Goal: Task Accomplishment & Management: Complete application form

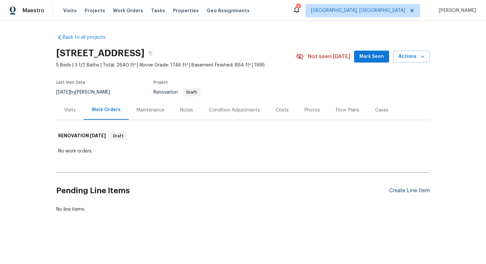
click at [402, 191] on div "Create Line Item" at bounding box center [409, 191] width 41 height 6
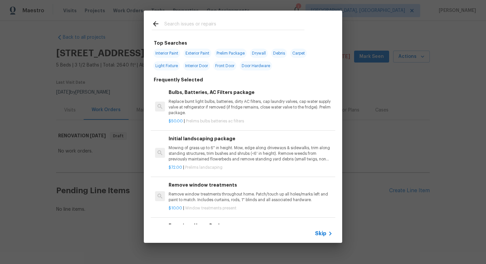
click at [325, 233] on span "Skip" at bounding box center [320, 233] width 11 height 7
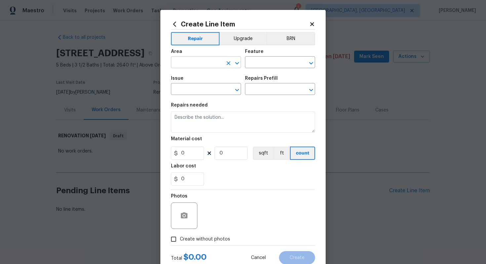
click at [184, 66] on input "text" at bounding box center [197, 63] width 52 height 10
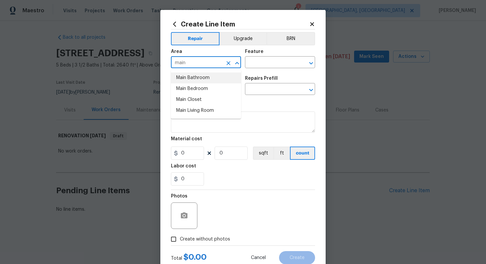
click at [185, 77] on li "Main Bathroom" at bounding box center [206, 77] width 70 height 11
type input "Main Bathroom"
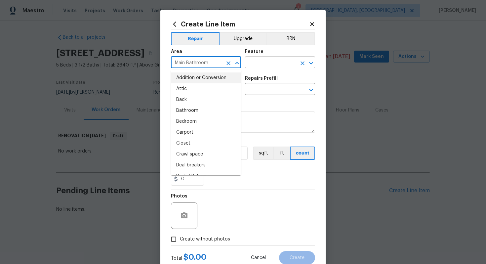
click at [266, 61] on input "text" at bounding box center [271, 63] width 52 height 10
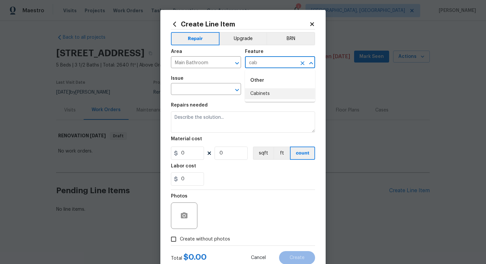
click at [266, 97] on li "Cabinets" at bounding box center [280, 93] width 70 height 11
type input "Cabinets"
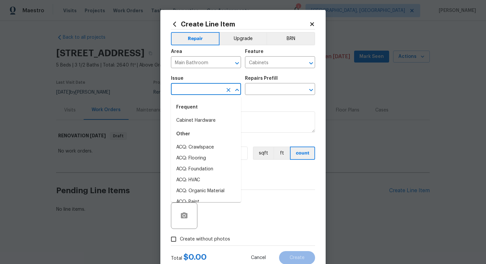
click at [208, 89] on input "text" at bounding box center [197, 90] width 52 height 10
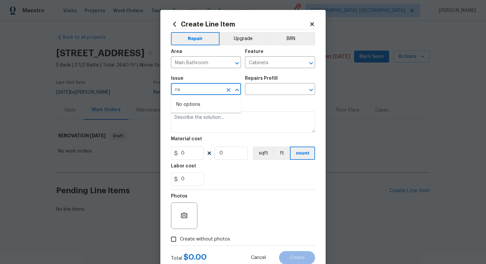
type input "n"
type input "batn"
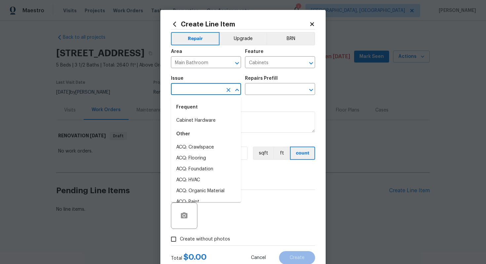
click at [197, 90] on input "text" at bounding box center [197, 90] width 52 height 10
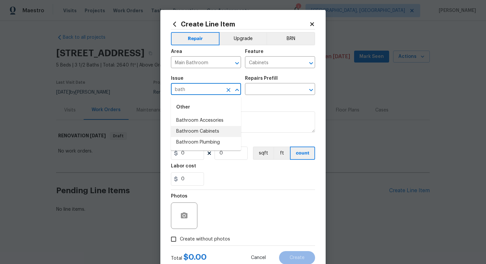
click at [219, 130] on li "Bathroom Cabinets" at bounding box center [206, 131] width 70 height 11
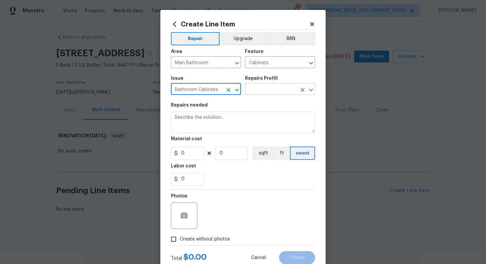
type input "Bathroom Cabinets"
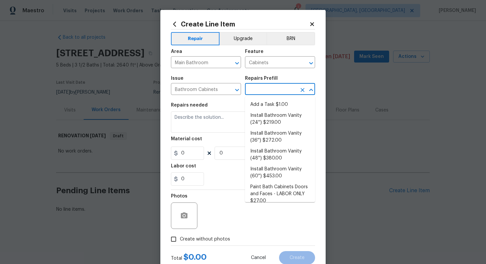
click at [270, 88] on input "text" at bounding box center [271, 90] width 52 height 10
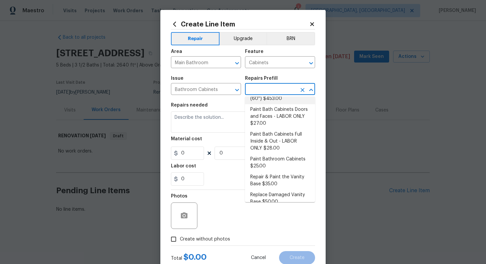
scroll to position [85, 0]
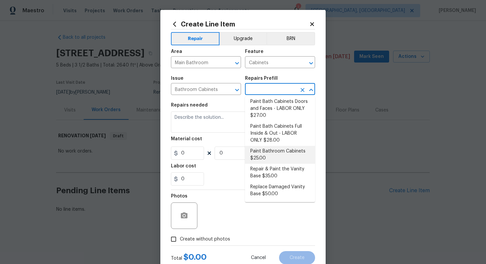
click at [272, 159] on li "Paint Bathroom Cabinets $25.00" at bounding box center [280, 155] width 70 height 18
type input "Paint Bathroom Cabinets $25.00"
type textarea "Prep, sand, mask and apply 2 coats of paint to the bathroom cabinet doors, inte…"
type input "25"
type input "1"
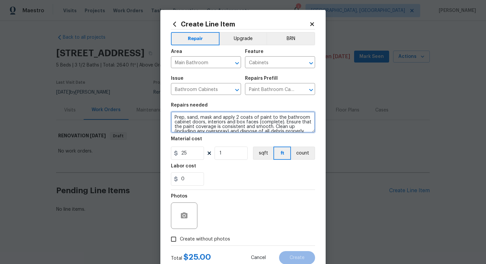
click at [172, 116] on textarea "Prep, sand, mask and apply 2 coats of paint to the bathroom cabinet doors, inte…" at bounding box center [243, 121] width 144 height 21
type textarea "#sala - Prep, sand, mask and apply 2 coats of paint to the bathroom cabinet doo…"
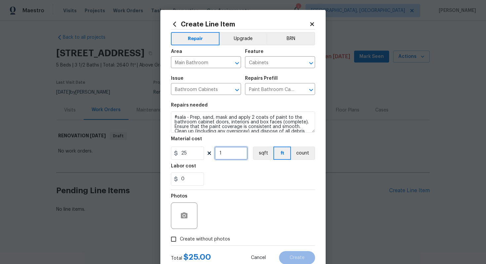
click at [231, 155] on input "1" at bounding box center [231, 153] width 33 height 13
type input "16"
click at [208, 240] on span "Create without photos" at bounding box center [205, 239] width 50 height 7
click at [180, 240] on input "Create without photos" at bounding box center [173, 239] width 13 height 13
checkbox input "true"
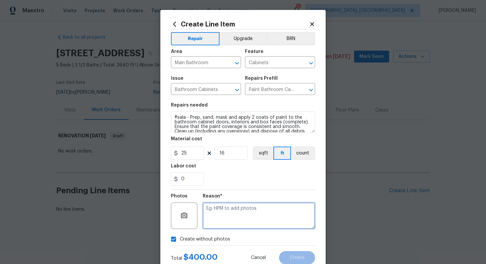
click at [218, 225] on textarea at bounding box center [259, 215] width 112 height 26
type textarea "n/a"
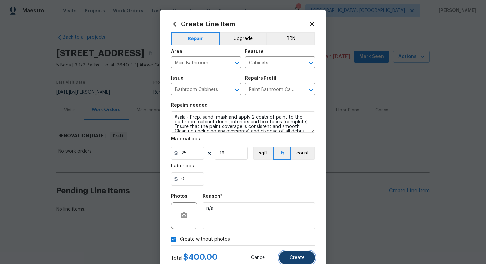
click at [294, 253] on button "Create" at bounding box center [297, 257] width 36 height 13
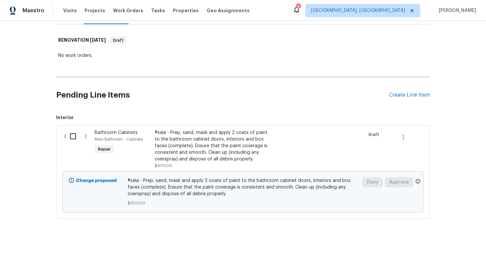
scroll to position [0, 0]
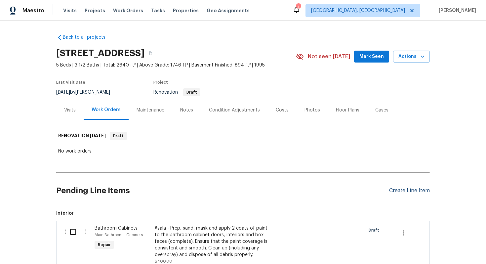
click at [405, 192] on div "Create Line Item" at bounding box center [409, 191] width 41 height 6
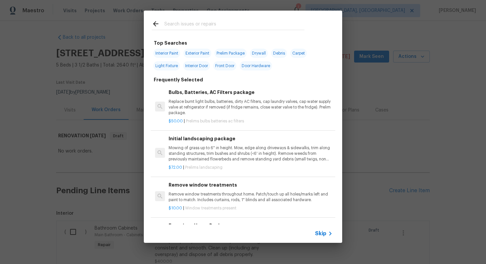
click at [325, 234] on span "Skip" at bounding box center [320, 233] width 11 height 7
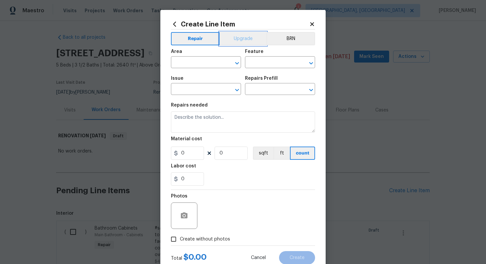
click at [246, 38] on button "Upgrade" at bounding box center [243, 38] width 47 height 13
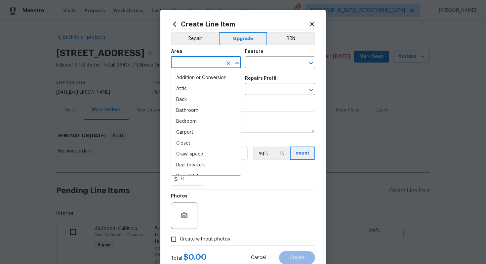
click at [186, 65] on input "text" at bounding box center [197, 63] width 52 height 10
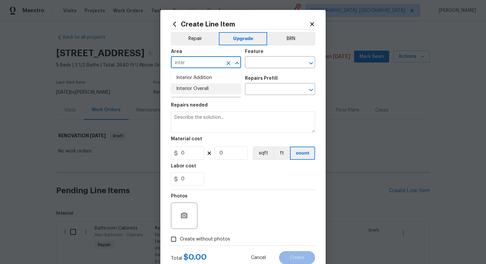
click at [195, 94] on ul "Interior Addition Interior Overall" at bounding box center [206, 83] width 70 height 27
click at [206, 86] on li "Interior Overall" at bounding box center [206, 88] width 70 height 11
type input "Interior Overall"
click at [279, 66] on input "text" at bounding box center [271, 63] width 52 height 10
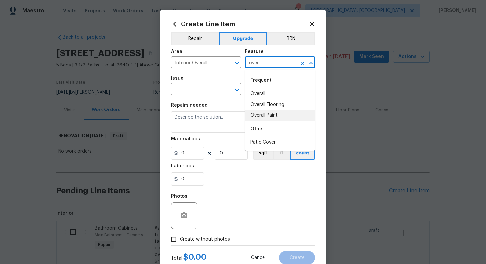
click at [281, 117] on li "Overall Paint" at bounding box center [280, 115] width 70 height 11
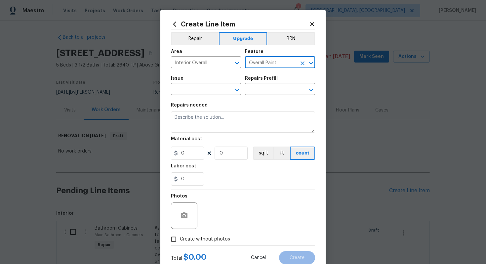
type input "Overall Paint"
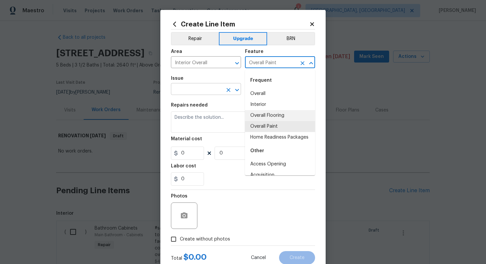
click at [191, 94] on input "text" at bounding box center [197, 90] width 52 height 10
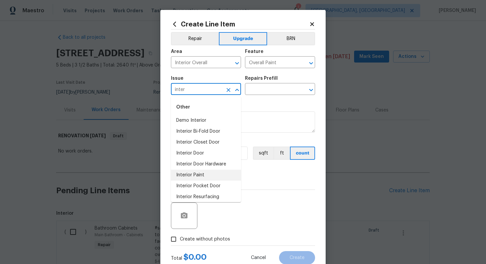
click at [191, 179] on li "Interior Paint" at bounding box center [206, 175] width 70 height 11
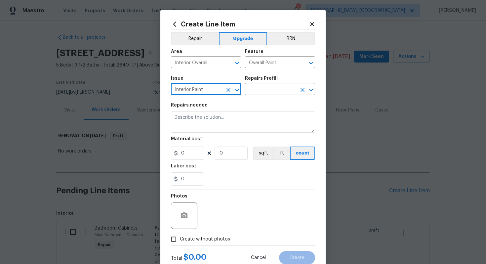
type input "Interior Paint"
click at [282, 85] on input "text" at bounding box center [271, 90] width 52 height 10
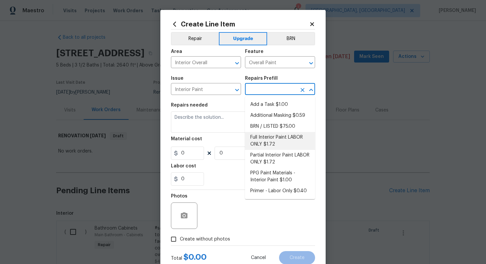
click at [279, 145] on li "Full Interior Paint LABOR ONLY $1.72" at bounding box center [280, 141] width 70 height 18
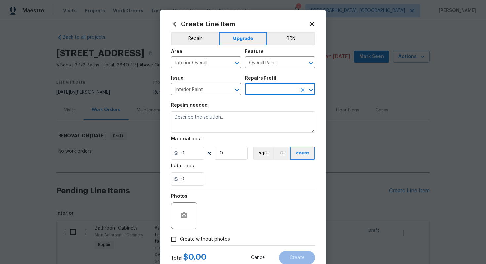
type input "Full Interior Paint LABOR ONLY $1.72"
type textarea "Full Interior paint - (walls, ceilings, trim, and doors) - PAINT PROVIDED BY OP…"
type input "1.72"
type input "1"
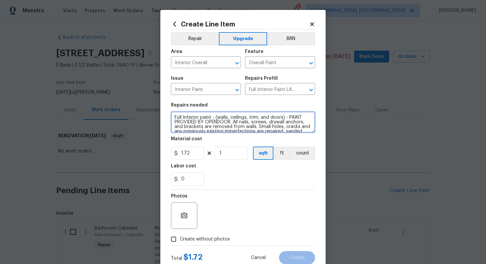
click at [172, 118] on textarea "Full Interior paint - (walls, ceilings, trim, and doors) - PAINT PROVIDED BY OP…" at bounding box center [243, 121] width 144 height 21
type textarea "#sala - Full Interior paint - (walls, ceilings, trim, and doors) - PAINT PROVID…"
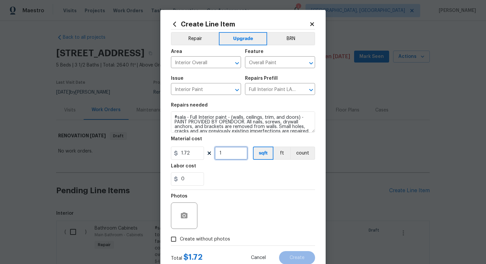
click at [227, 156] on input "1" at bounding box center [231, 153] width 33 height 13
type input "2640"
click at [207, 238] on span "Create without photos" at bounding box center [205, 239] width 50 height 7
click at [180, 238] on input "Create without photos" at bounding box center [173, 239] width 13 height 13
checkbox input "true"
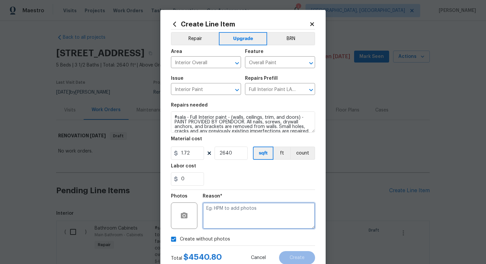
click at [218, 221] on textarea at bounding box center [259, 215] width 112 height 26
type textarea "n/a"
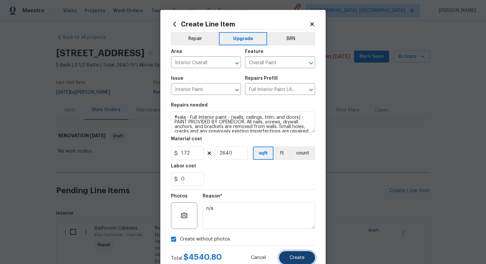
click at [296, 255] on span "Create" at bounding box center [297, 257] width 15 height 5
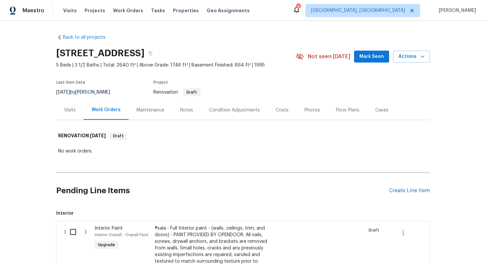
click at [401, 186] on div "Pending Line Items Create Line Item" at bounding box center [243, 190] width 374 height 31
click at [400, 190] on div "Create Line Item" at bounding box center [409, 191] width 41 height 6
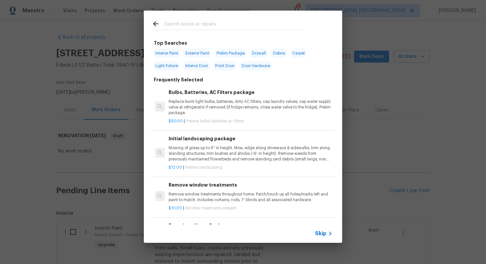
click at [327, 231] on icon at bounding box center [331, 234] width 8 height 8
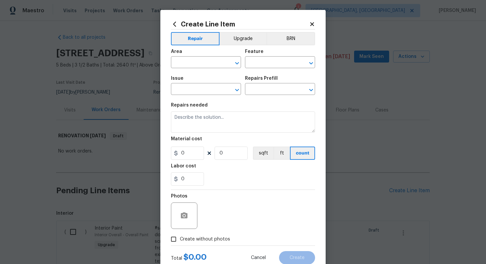
click at [234, 30] on div "Repair Upgrade BRN Area ​ Feature ​ Issue ​ Repairs Prefill ​ Repairs needed Ma…" at bounding box center [243, 137] width 144 height 216
click at [235, 33] on button "Upgrade" at bounding box center [243, 38] width 47 height 13
click at [199, 62] on input "text" at bounding box center [197, 63] width 52 height 10
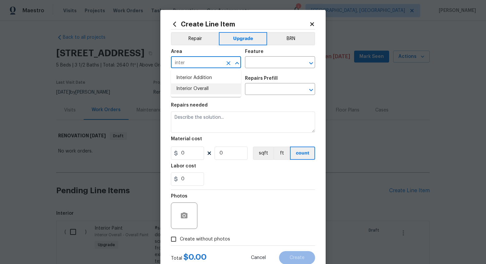
click at [205, 89] on li "Interior Overall" at bounding box center [206, 88] width 70 height 11
type input "Interior Overall"
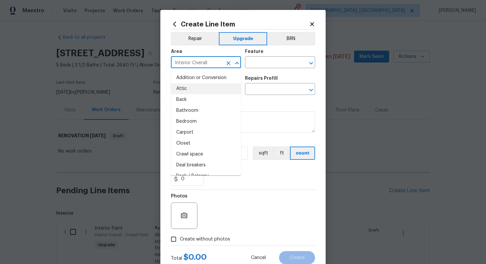
click at [264, 68] on div "Area Interior Overall ​ Feature ​" at bounding box center [243, 58] width 144 height 27
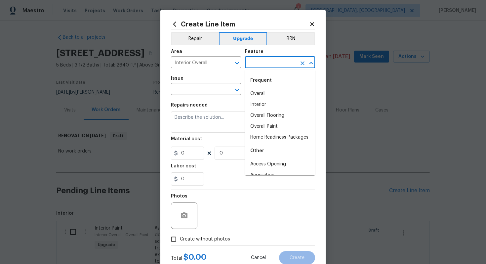
click at [264, 66] on input "text" at bounding box center [271, 63] width 52 height 10
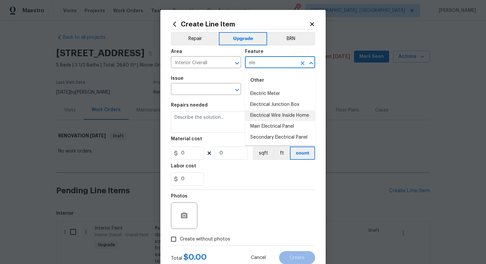
click at [292, 116] on li "Electrical Wire Inside Home" at bounding box center [280, 115] width 70 height 11
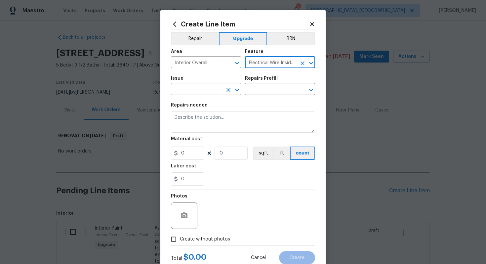
type input "Electrical Wire Inside Home"
click at [183, 88] on input "text" at bounding box center [197, 90] width 52 height 10
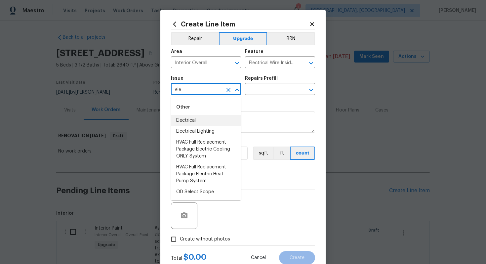
click at [195, 115] on li "Electrical" at bounding box center [206, 120] width 70 height 11
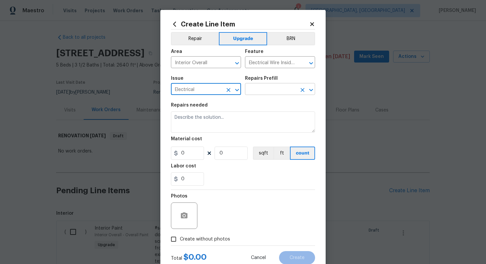
type input "Electrical"
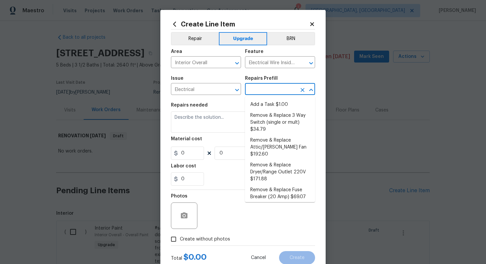
click at [269, 92] on input "text" at bounding box center [271, 90] width 52 height 10
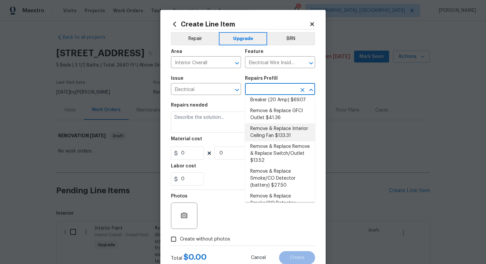
scroll to position [99, 0]
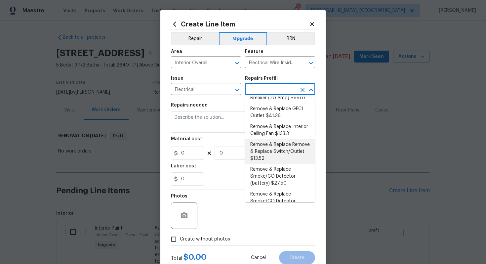
click at [273, 143] on li "Remove & Replace Remove & Replace Switch/Outlet $13.52" at bounding box center [280, 151] width 70 height 25
type input "Remove & Replace Remove & Replace Switch/Outlet $13.52"
type textarea "Remove and replace switch(es) and/or outlet(s) with new (covers to match the re…"
type input "1"
type input "13.52"
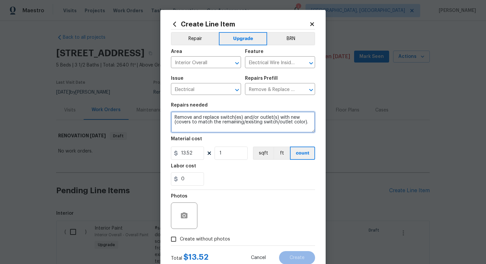
click at [173, 116] on textarea "Remove and replace switch(es) and/or outlet(s) with new (covers to match the re…" at bounding box center [243, 121] width 144 height 21
type textarea "#sala - Remove and replace switch(es) and/or outlet(s) with new (covers to matc…"
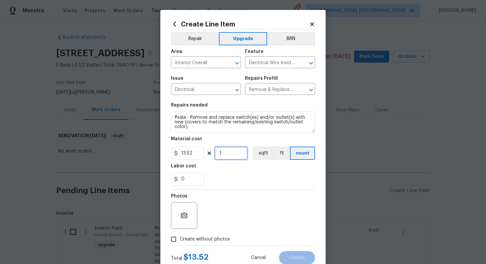
click at [235, 157] on input "1" at bounding box center [231, 153] width 33 height 13
type input "100"
click at [203, 236] on span "Create without photos" at bounding box center [205, 239] width 50 height 7
click at [180, 236] on input "Create without photos" at bounding box center [173, 239] width 13 height 13
checkbox input "true"
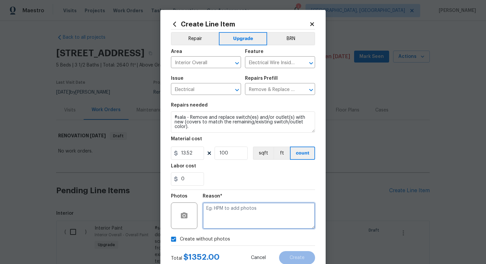
click at [214, 223] on textarea at bounding box center [259, 215] width 112 height 26
type textarea "n/a"
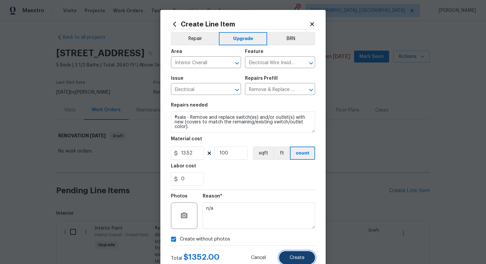
click at [296, 257] on span "Create" at bounding box center [297, 257] width 15 height 5
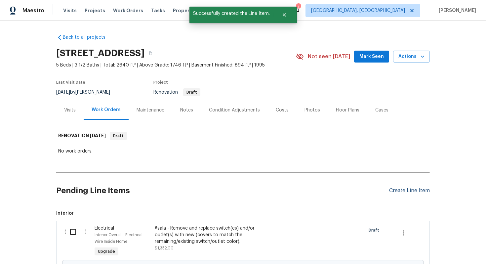
click at [398, 190] on div "Create Line Item" at bounding box center [409, 191] width 41 height 6
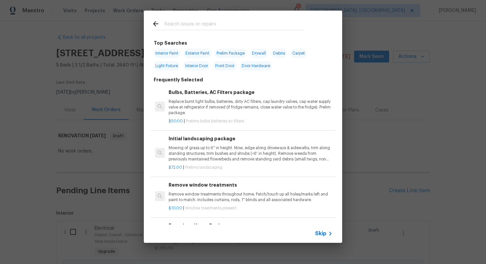
click at [324, 232] on span "Skip" at bounding box center [320, 233] width 11 height 7
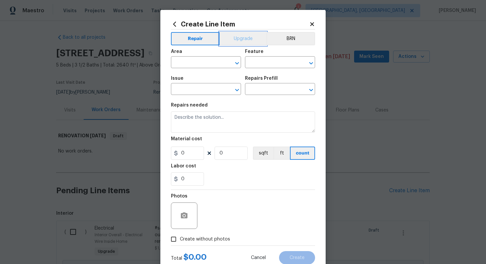
click at [244, 41] on button "Upgrade" at bounding box center [243, 38] width 47 height 13
click at [199, 61] on input "text" at bounding box center [197, 63] width 52 height 10
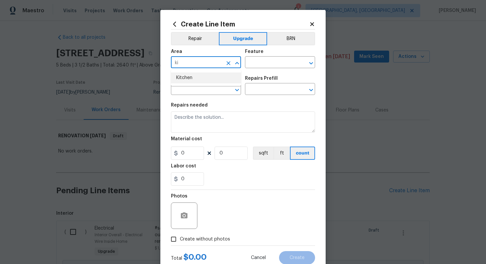
click at [185, 76] on li "Kitchen" at bounding box center [206, 77] width 70 height 11
type input "Kitchen"
drag, startPoint x: 274, startPoint y: 62, endPoint x: 280, endPoint y: 62, distance: 6.3
click at [274, 62] on input "text" at bounding box center [271, 63] width 52 height 10
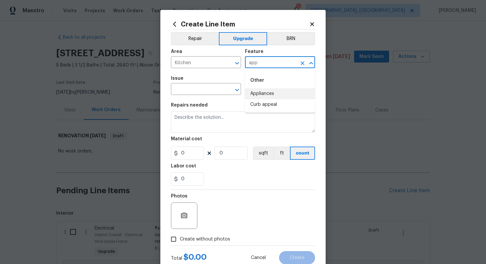
click at [277, 95] on li "Appliances" at bounding box center [280, 93] width 70 height 11
type input "Appliances"
click at [186, 88] on input "text" at bounding box center [197, 90] width 52 height 10
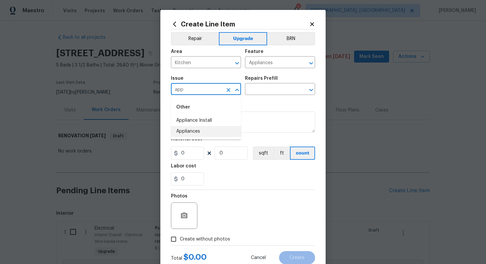
click at [196, 136] on li "Appliances" at bounding box center [206, 131] width 70 height 11
type input "Appliances"
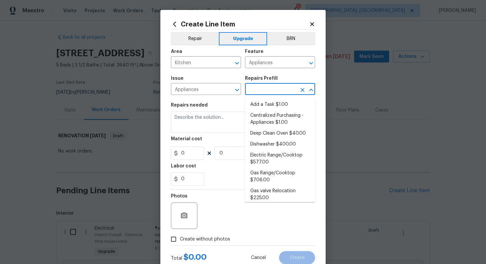
click at [250, 93] on input "text" at bounding box center [271, 90] width 52 height 10
click at [251, 101] on li "Add a Task $1.00" at bounding box center [280, 104] width 70 height 11
type input "Add a Task $1.00"
type textarea "HPM to detail"
type input "1"
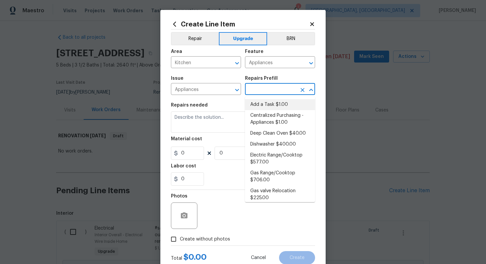
type input "1"
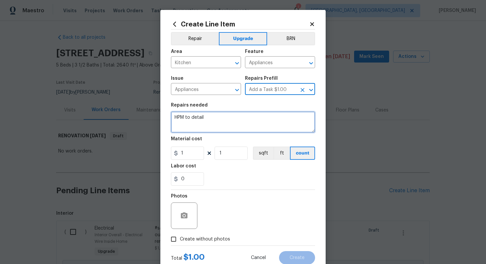
click at [220, 127] on textarea "HPM to detail" at bounding box center [243, 121] width 144 height 21
paste textarea "Install SS Dishwasher"
type textarea "#sala - Install SS Dishwasher"
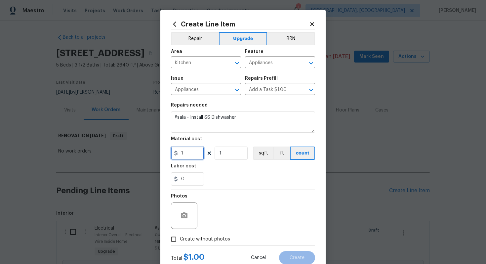
click at [197, 155] on input "1" at bounding box center [187, 153] width 33 height 13
type input "1000"
click at [221, 240] on span "Create without photos" at bounding box center [205, 239] width 50 height 7
click at [180, 240] on input "Create without photos" at bounding box center [173, 239] width 13 height 13
checkbox input "true"
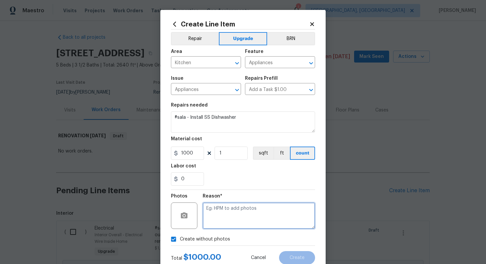
click at [231, 221] on textarea at bounding box center [259, 215] width 112 height 26
type textarea "n/a"
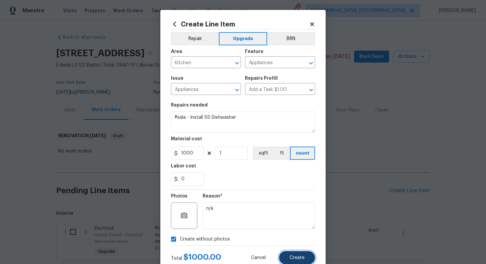
click at [293, 258] on span "Create" at bounding box center [297, 257] width 15 height 5
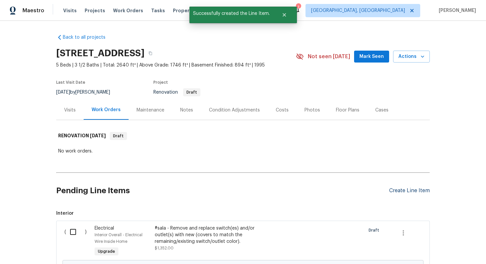
click at [395, 189] on div "Create Line Item" at bounding box center [409, 191] width 41 height 6
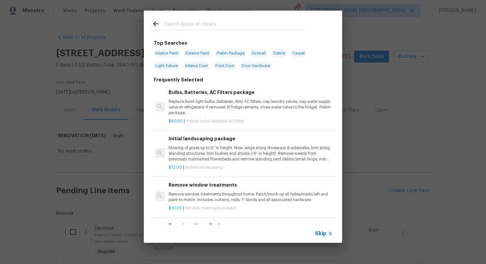
click at [324, 231] on span "Skip" at bounding box center [320, 233] width 11 height 7
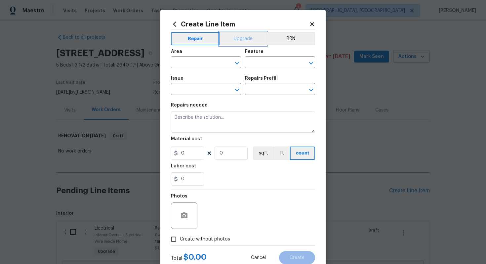
click at [248, 40] on button "Upgrade" at bounding box center [243, 38] width 47 height 13
click at [202, 65] on input "text" at bounding box center [197, 63] width 52 height 10
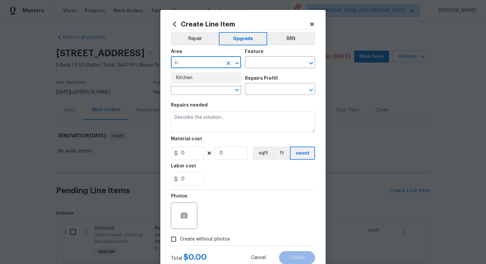
click at [192, 76] on li "Kitchen" at bounding box center [206, 77] width 70 height 11
type input "Kitchen"
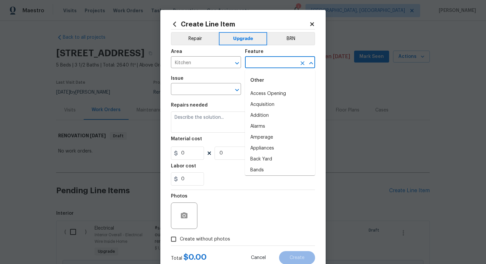
click at [266, 63] on input "text" at bounding box center [271, 63] width 52 height 10
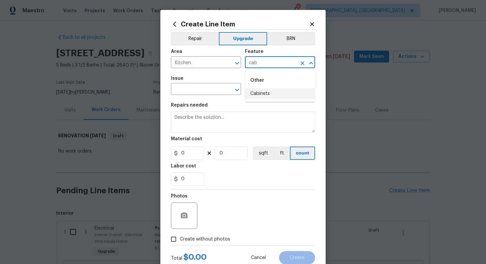
click at [259, 94] on li "Cabinets" at bounding box center [280, 93] width 70 height 11
type input "Cabinets"
click at [202, 88] on input "text" at bounding box center [197, 90] width 52 height 10
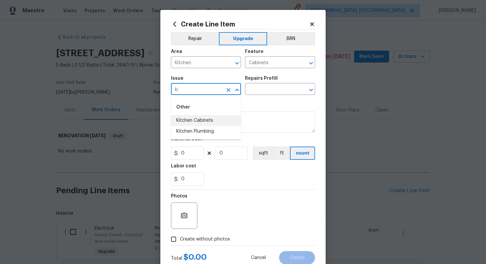
click at [228, 118] on li "Kitchen Cabinets" at bounding box center [206, 120] width 70 height 11
type input "Kitchen Cabinets"
click at [262, 89] on input "text" at bounding box center [271, 90] width 52 height 10
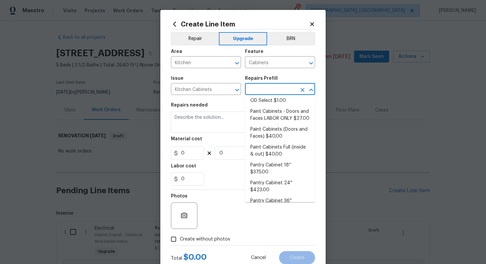
scroll to position [106, 0]
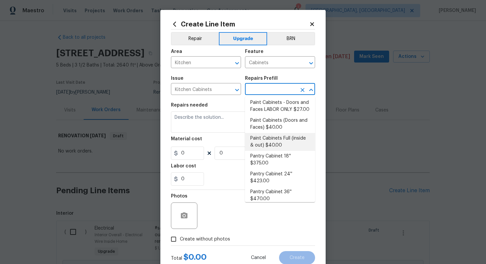
click at [277, 135] on li "Paint Cabinets Full (inside & out) $40.00" at bounding box center [280, 142] width 70 height 18
type input "Paint Cabinets Full (inside & out) $40.00"
type textarea "Prep, sand, mask and apply 2 coats of paint to the kitchen cabinet doors, inter…"
type input "40"
type input "1"
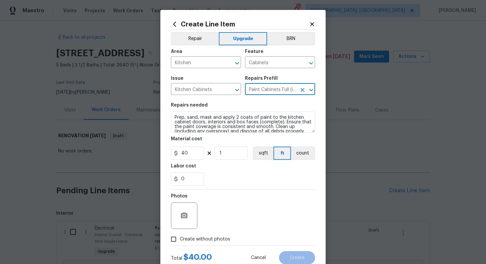
click at [170, 116] on div "Create Line Item Repair Upgrade BRN Area Kitchen ​ Feature Cabinets ​ Issue Kit…" at bounding box center [242, 142] width 165 height 265
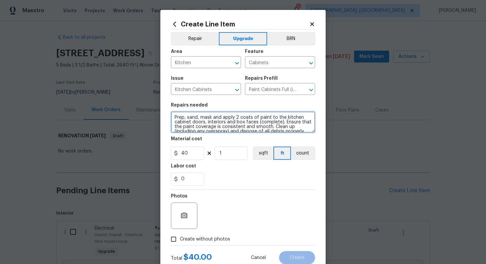
click at [172, 116] on textarea "Prep, sand, mask and apply 2 coats of paint to the kitchen cabinet doors, inter…" at bounding box center [243, 121] width 144 height 21
type textarea "#sala - Prep, sand, mask and apply 2 coats of paint to the kitchen cabinet door…"
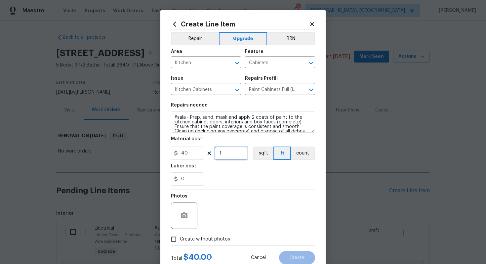
click at [229, 154] on input "1" at bounding box center [231, 153] width 33 height 13
type input "60"
click at [212, 240] on span "Create without photos" at bounding box center [205, 239] width 50 height 7
click at [180, 240] on input "Create without photos" at bounding box center [173, 239] width 13 height 13
checkbox input "true"
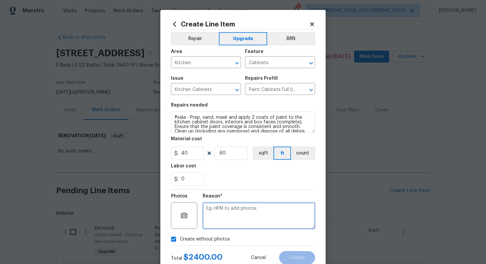
click at [220, 222] on textarea at bounding box center [259, 215] width 112 height 26
type textarea "n/a"
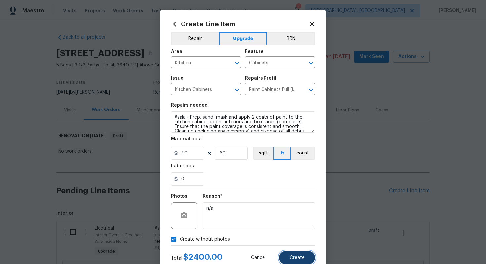
click at [295, 257] on span "Create" at bounding box center [297, 257] width 15 height 5
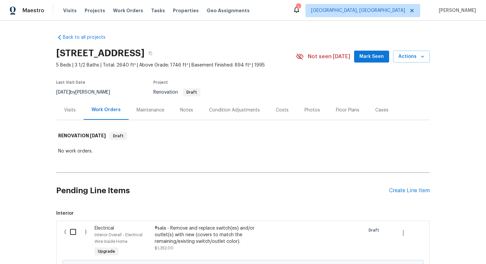
click at [405, 187] on div "Pending Line Items Create Line Item" at bounding box center [243, 190] width 374 height 31
click at [395, 191] on div "Create Line Item" at bounding box center [409, 191] width 41 height 6
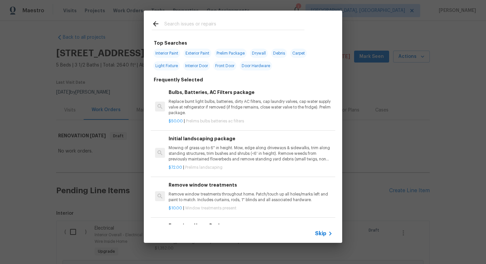
click at [322, 235] on span "Skip" at bounding box center [320, 233] width 11 height 7
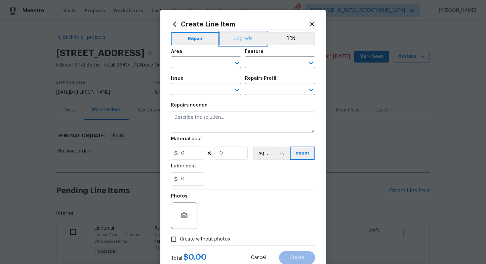
click at [244, 37] on button "Upgrade" at bounding box center [243, 38] width 47 height 13
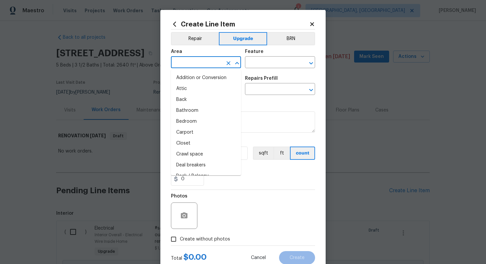
click at [202, 58] on input "text" at bounding box center [197, 63] width 52 height 10
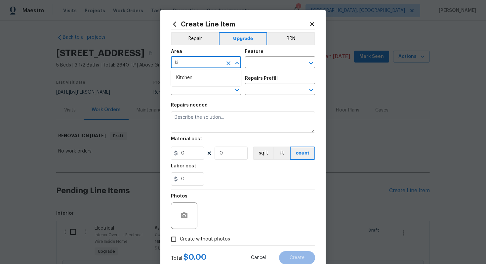
click at [191, 84] on ul "Kitchen" at bounding box center [206, 78] width 70 height 16
click at [192, 80] on li "Kitchen" at bounding box center [206, 77] width 70 height 11
type input "Kitchen"
click at [264, 60] on input "text" at bounding box center [271, 63] width 52 height 10
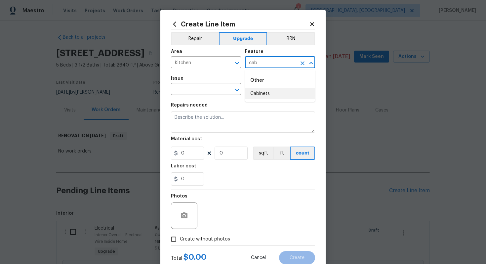
click at [260, 93] on li "Cabinets" at bounding box center [280, 93] width 70 height 11
type input "Cabinets"
click at [191, 91] on input "text" at bounding box center [197, 90] width 52 height 10
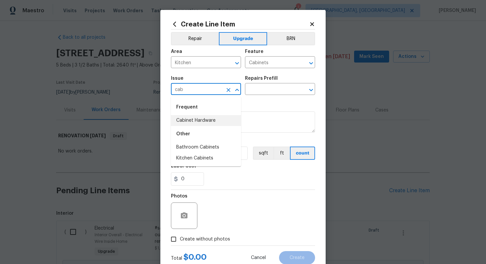
click at [203, 118] on li "Cabinet Hardware" at bounding box center [206, 120] width 70 height 11
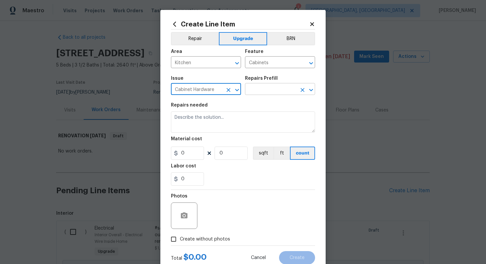
type input "Cabinet Hardware"
click at [270, 85] on input "text" at bounding box center [271, 90] width 52 height 10
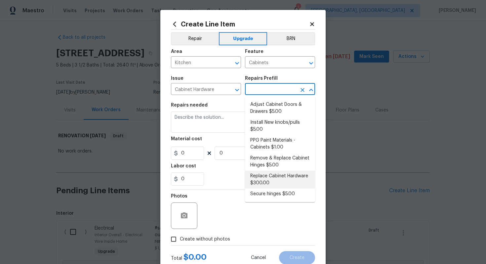
click at [288, 176] on li "Replace Cabinet Hardware $300.00" at bounding box center [280, 180] width 70 height 18
type input "Replace Cabinet Hardware $300.00"
type textarea "Replace cabinet hardware with new hinges and pulls. HPM to provide specs"
type input "300"
type input "1"
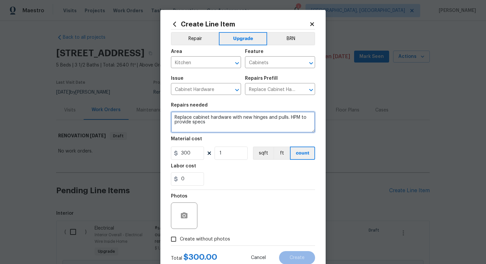
click at [173, 118] on textarea "Replace cabinet hardware with new hinges and pulls. HPM to provide specs" at bounding box center [243, 121] width 144 height 21
type textarea "#sala - Replace cabinet hardware with new hinges and pulls. HPM to provide specs"
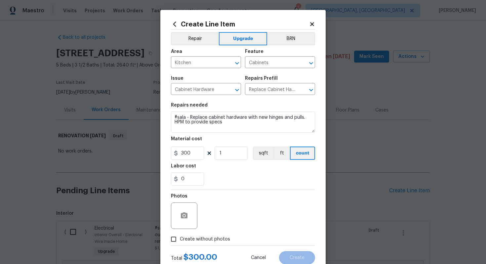
click at [213, 235] on label "Create without photos" at bounding box center [198, 239] width 63 height 13
click at [180, 235] on input "Create without photos" at bounding box center [173, 239] width 13 height 13
checkbox input "true"
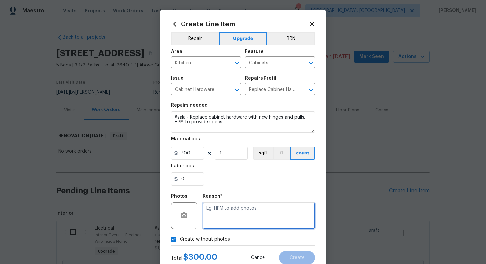
click at [230, 218] on textarea at bounding box center [259, 215] width 112 height 26
type textarea "n/a"
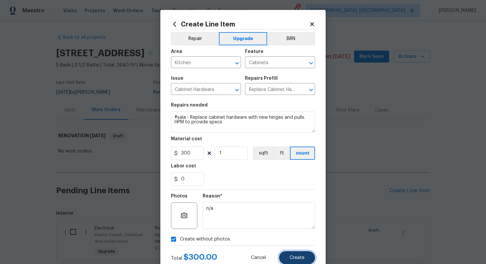
click at [295, 257] on span "Create" at bounding box center [297, 257] width 15 height 5
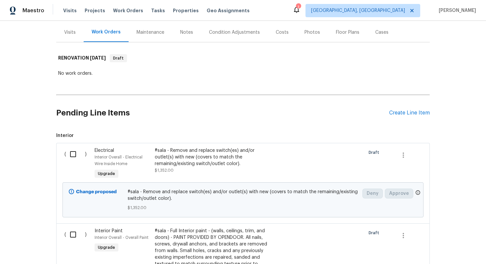
scroll to position [6, 0]
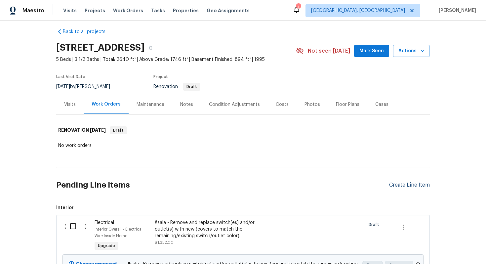
click at [409, 185] on div "Create Line Item" at bounding box center [409, 185] width 41 height 6
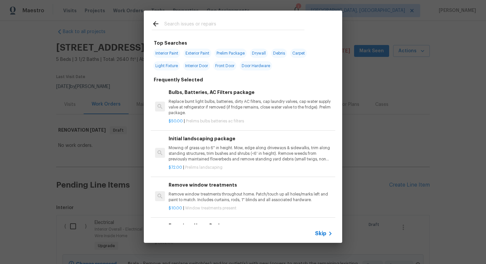
click at [328, 233] on icon at bounding box center [331, 234] width 8 height 8
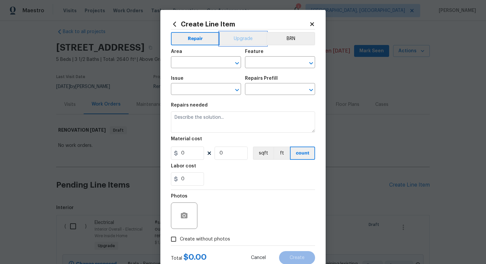
click at [232, 37] on button "Upgrade" at bounding box center [243, 38] width 47 height 13
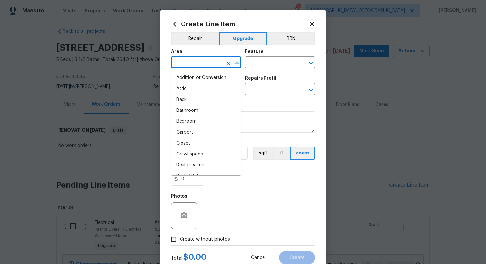
click at [198, 66] on input "text" at bounding box center [197, 63] width 52 height 10
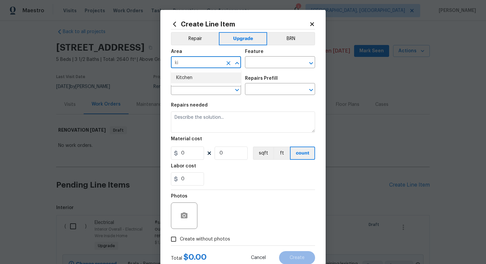
click at [197, 80] on li "Kitchen" at bounding box center [206, 77] width 70 height 11
type input "Kitchen"
click at [265, 61] on input "text" at bounding box center [271, 63] width 52 height 10
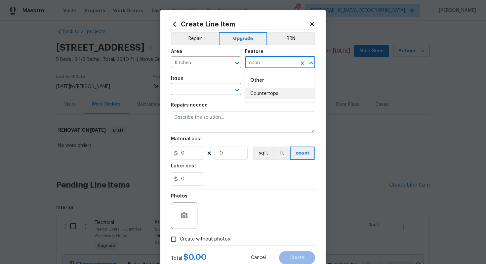
click at [277, 93] on li "Countertops" at bounding box center [280, 93] width 70 height 11
type input "Countertops"
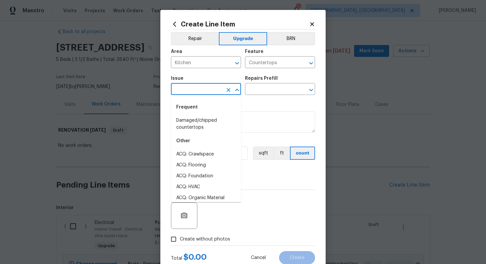
click at [191, 95] on input "text" at bounding box center [197, 90] width 52 height 10
click at [190, 158] on li "Countertops" at bounding box center [206, 154] width 70 height 11
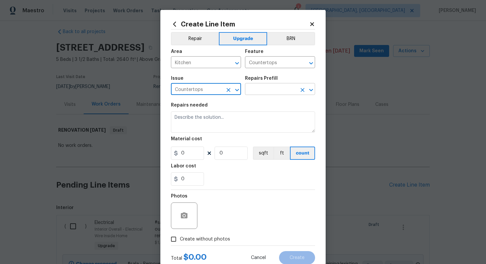
type input "Countertops"
click at [258, 94] on input "text" at bounding box center [271, 90] width 52 height 10
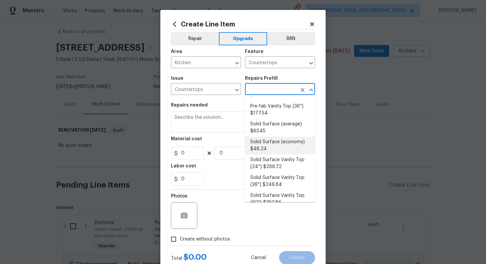
scroll to position [176, 0]
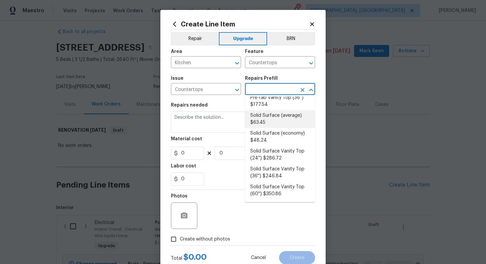
click at [262, 118] on li "Solid Surface (average) $63.45" at bounding box center [280, 119] width 70 height 18
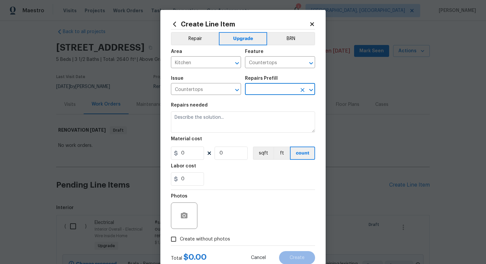
type input "Solid Surface (average) $63.45"
type textarea "Remove the existing countertops (if present) and prep the area. Install new sol…"
type input "63.45"
type input "1"
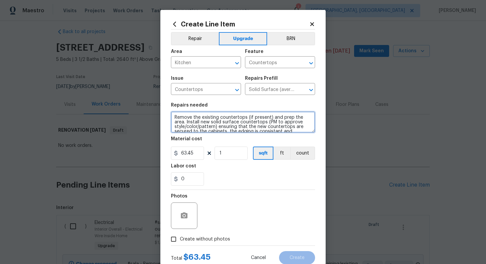
click at [173, 115] on textarea "Remove the existing countertops (if present) and prep the area. Install new sol…" at bounding box center [243, 121] width 144 height 21
type textarea "#sala - Remove the existing countertops (if present) and prep the area. Install…"
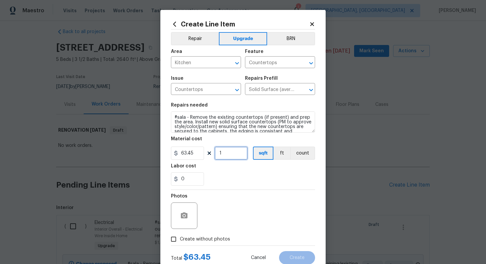
click at [238, 155] on input "1" at bounding box center [231, 153] width 33 height 13
type input "60"
click at [209, 236] on label "Create without photos" at bounding box center [198, 239] width 63 height 13
click at [180, 236] on input "Create without photos" at bounding box center [173, 239] width 13 height 13
checkbox input "true"
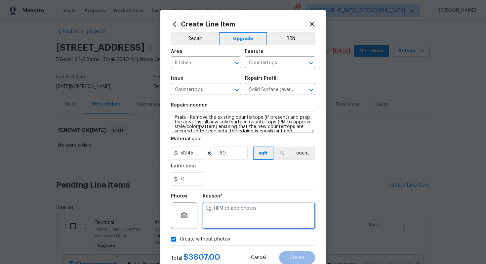
click at [231, 214] on textarea at bounding box center [259, 215] width 112 height 26
type textarea "n/a"
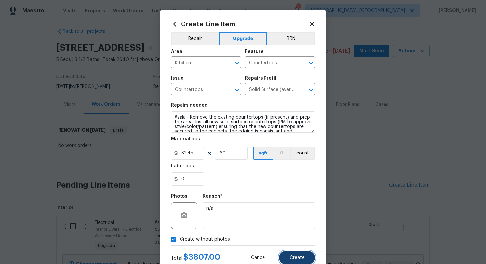
click at [300, 261] on button "Create" at bounding box center [297, 257] width 36 height 13
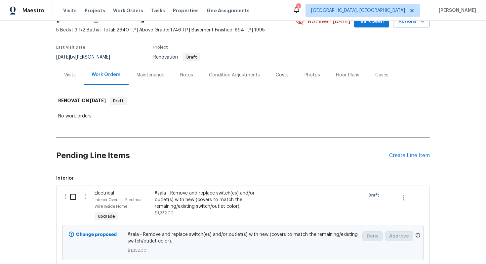
scroll to position [0, 0]
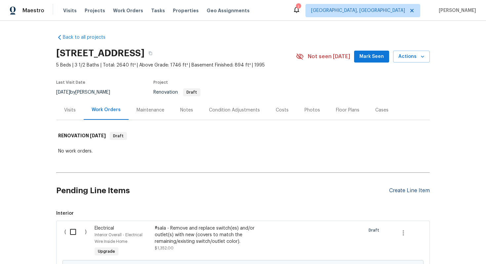
click at [400, 190] on div "Create Line Item" at bounding box center [409, 191] width 41 height 6
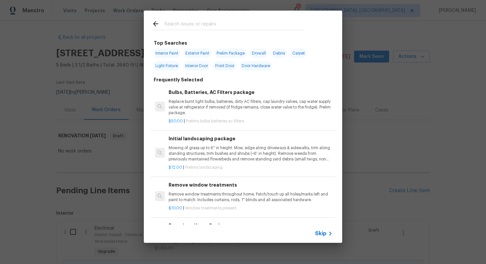
click at [322, 231] on span "Skip" at bounding box center [320, 233] width 11 height 7
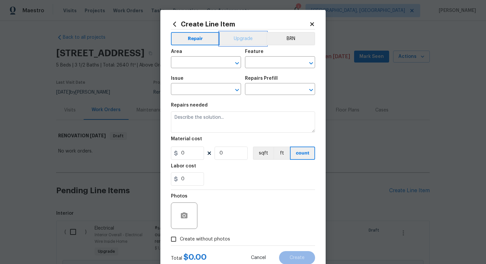
click at [240, 32] on button "Upgrade" at bounding box center [243, 38] width 47 height 13
click at [181, 59] on input "text" at bounding box center [197, 63] width 52 height 10
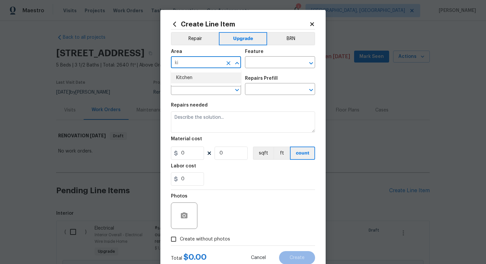
click at [202, 78] on li "Kitchen" at bounding box center [206, 77] width 70 height 11
type input "Kitchen"
click at [265, 60] on input "text" at bounding box center [271, 63] width 52 height 10
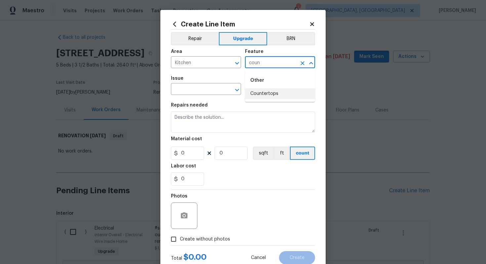
click at [263, 95] on li "Countertops" at bounding box center [280, 93] width 70 height 11
type input "Countertops"
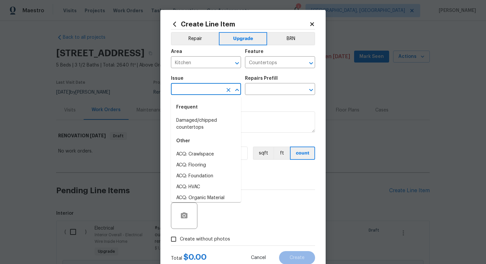
click at [206, 89] on input "text" at bounding box center [197, 90] width 52 height 10
click at [192, 154] on li "Countertops" at bounding box center [206, 154] width 70 height 11
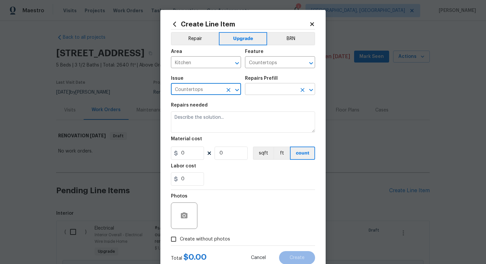
type input "Countertops"
click at [270, 94] on input "text" at bounding box center [271, 90] width 52 height 10
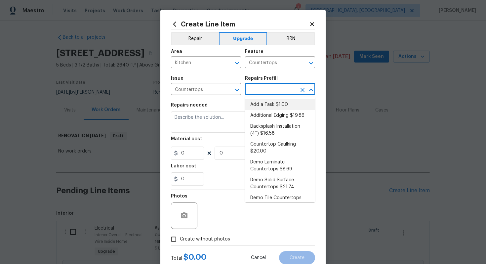
click at [262, 100] on li "Add a Task $1.00" at bounding box center [280, 104] width 70 height 11
type input "Add a Task $1.00"
type textarea "HPM to detail"
type input "1"
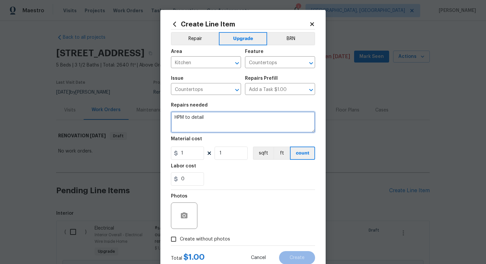
click at [216, 118] on textarea "HPM to detail" at bounding box center [243, 121] width 144 height 21
paste textarea "New Tile backsplash"
type textarea "#sala - New Tile backsplash"
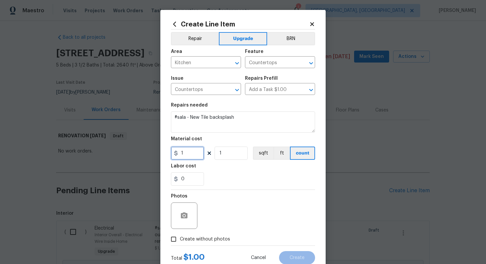
click at [196, 152] on input "1" at bounding box center [187, 153] width 33 height 13
type input "1500"
click at [219, 241] on span "Create without photos" at bounding box center [205, 239] width 50 height 7
click at [180, 241] on input "Create without photos" at bounding box center [173, 239] width 13 height 13
checkbox input "true"
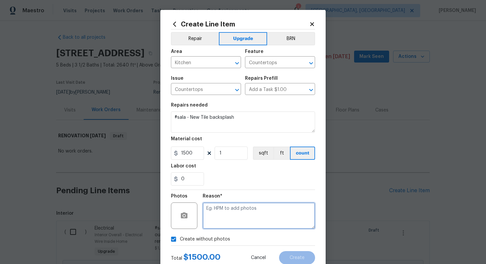
click at [238, 211] on textarea at bounding box center [259, 215] width 112 height 26
type textarea "n/a"
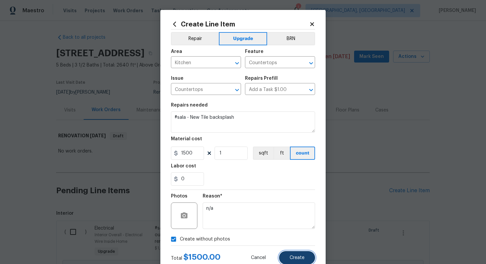
click at [305, 256] on button "Create" at bounding box center [297, 257] width 36 height 13
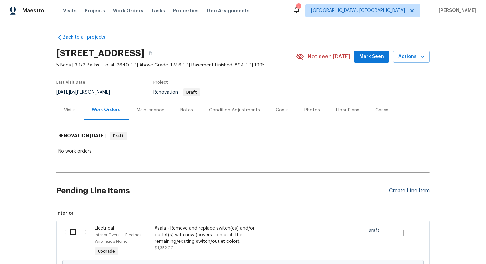
click at [400, 190] on div "Create Line Item" at bounding box center [409, 191] width 41 height 6
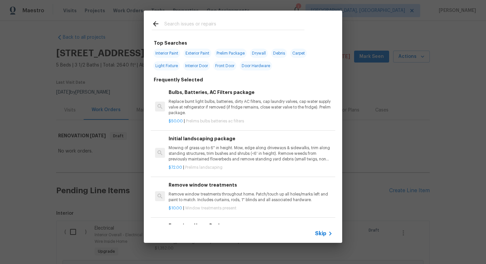
click at [324, 235] on span "Skip" at bounding box center [320, 233] width 11 height 7
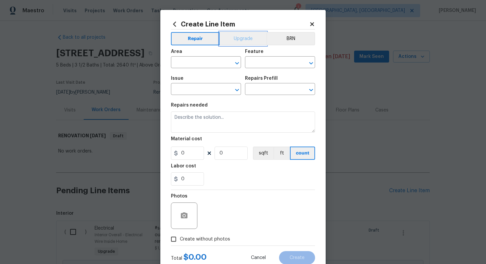
click at [244, 39] on button "Upgrade" at bounding box center [243, 38] width 47 height 13
click at [183, 71] on span "Area ​" at bounding box center [206, 58] width 70 height 27
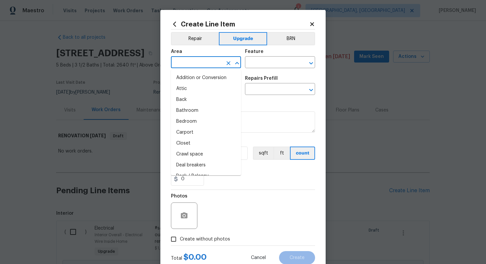
click at [183, 64] on input "text" at bounding box center [197, 63] width 52 height 10
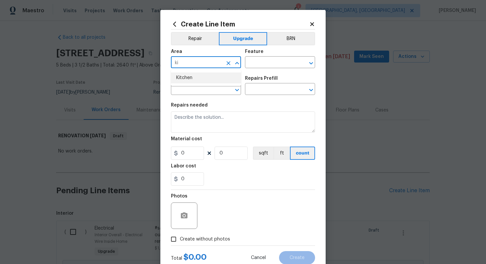
click at [194, 77] on li "Kitchen" at bounding box center [206, 77] width 70 height 11
type input "Kitchen"
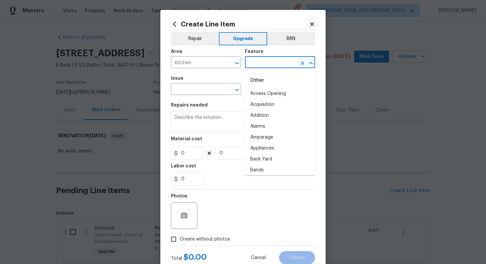
click at [264, 60] on input "text" at bounding box center [271, 63] width 52 height 10
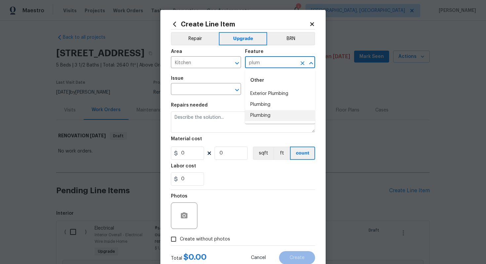
click at [268, 115] on li "Plumbing" at bounding box center [280, 115] width 70 height 11
type input "Plumbing"
click at [194, 89] on input "text" at bounding box center [197, 90] width 52 height 10
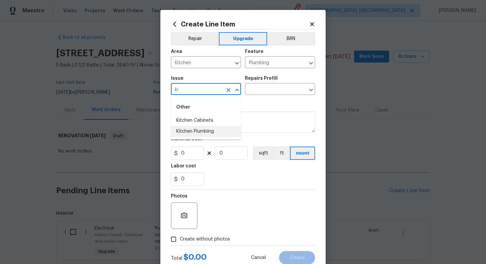
click at [202, 137] on ul "Other Kitchen Cabinets Kitchen Plumbing" at bounding box center [206, 118] width 70 height 43
click at [201, 132] on li "Kitchen Plumbing" at bounding box center [206, 131] width 70 height 11
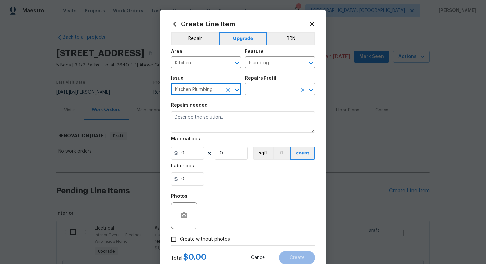
type input "Kitchen Plumbing"
click at [260, 90] on input "text" at bounding box center [271, 90] width 52 height 10
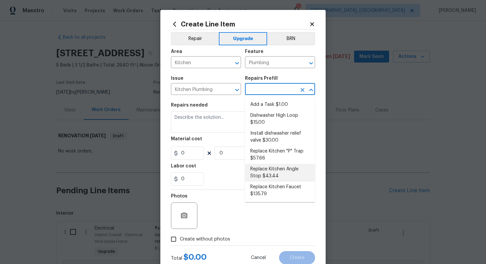
scroll to position [71, 0]
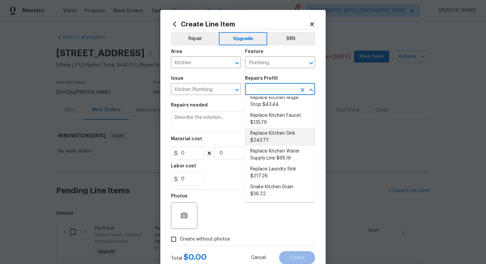
click at [275, 132] on li "Replace Kitchen Sink $243.77" at bounding box center [280, 137] width 70 height 18
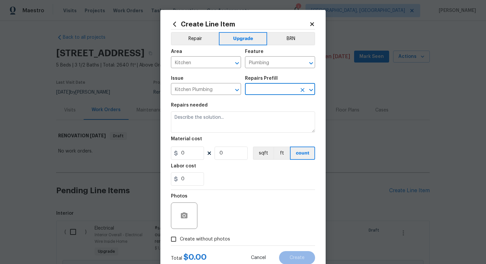
type input "Replace Kitchen Sink $243.77"
type textarea "Remove the existing kitchen sink and install a new single or double basin kitch…"
type input "243.77"
type input "1"
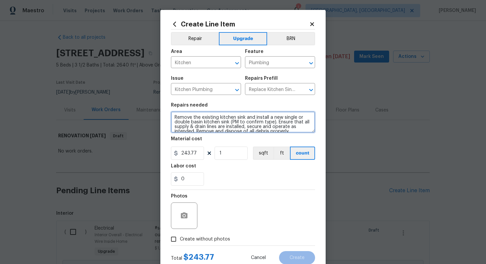
click at [172, 118] on textarea "Remove the existing kitchen sink and install a new single or double basin kitch…" at bounding box center [243, 121] width 144 height 21
type textarea "#sala - Remove the existing kitchen sink and install a new single or double bas…"
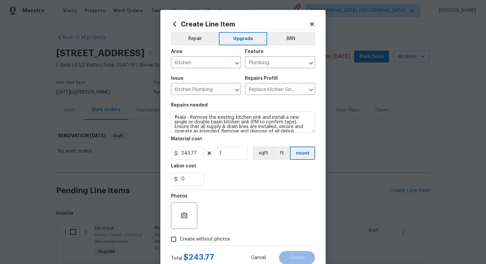
click at [210, 239] on span "Create without photos" at bounding box center [205, 239] width 50 height 7
click at [180, 239] on input "Create without photos" at bounding box center [173, 239] width 13 height 13
checkbox input "true"
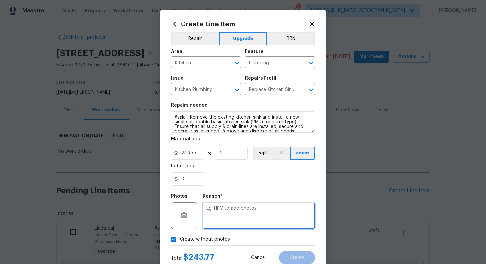
click at [233, 219] on textarea at bounding box center [259, 215] width 112 height 26
type textarea "n/a"
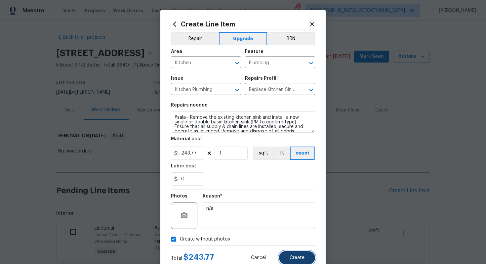
click at [306, 258] on button "Create" at bounding box center [297, 257] width 36 height 13
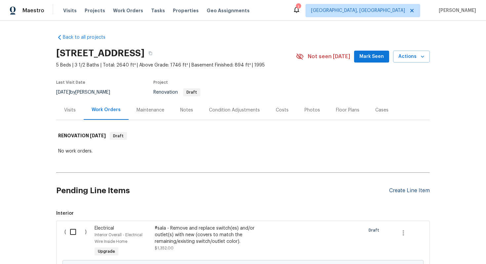
click at [403, 192] on div "Create Line Item" at bounding box center [409, 191] width 41 height 6
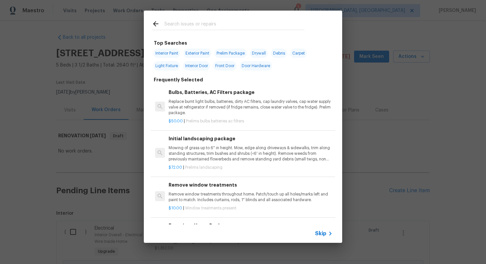
click at [323, 228] on div "Skip" at bounding box center [243, 233] width 199 height 19
click at [323, 231] on span "Skip" at bounding box center [320, 233] width 11 height 7
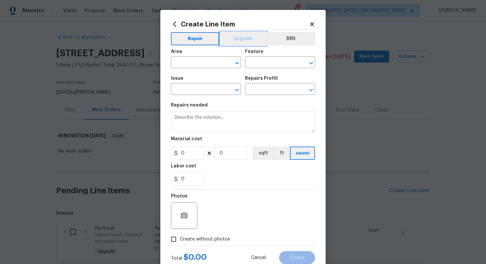
click at [244, 37] on button "Upgrade" at bounding box center [243, 38] width 47 height 13
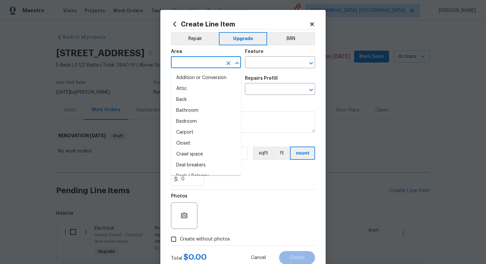
click at [200, 61] on input "text" at bounding box center [197, 63] width 52 height 10
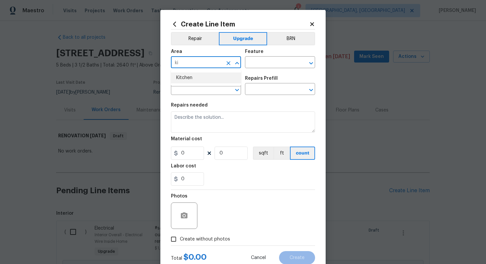
click at [189, 77] on li "Kitchen" at bounding box center [206, 77] width 70 height 11
type input "Kitchen"
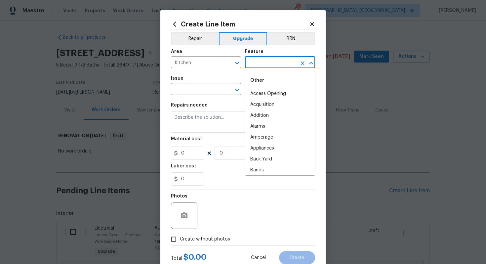
click at [282, 65] on input "text" at bounding box center [271, 63] width 52 height 10
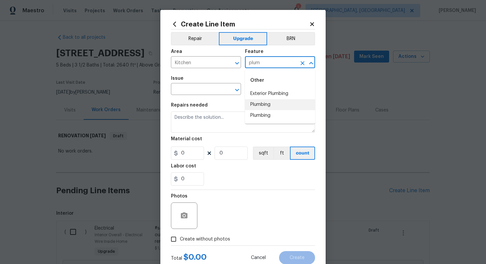
click at [283, 104] on li "Plumbing" at bounding box center [280, 104] width 70 height 11
type input "Plumbing"
click at [208, 89] on input "text" at bounding box center [197, 90] width 52 height 10
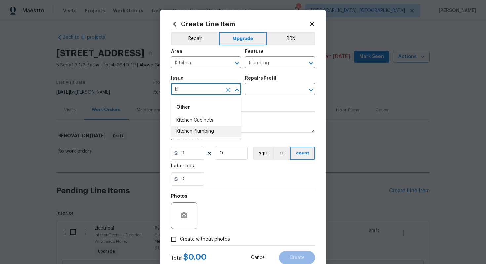
click at [200, 134] on li "Kitchen Plumbing" at bounding box center [206, 131] width 70 height 11
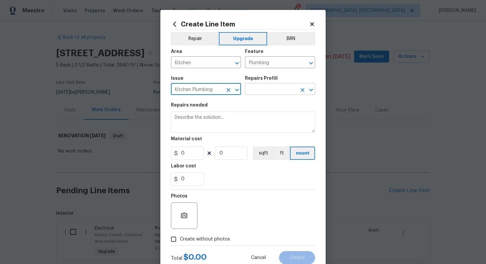
type input "Kitchen Plumbing"
click at [261, 90] on input "text" at bounding box center [271, 90] width 52 height 10
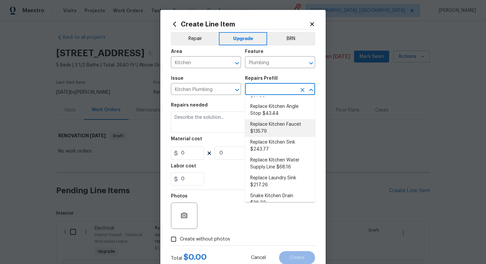
scroll to position [62, 0]
click at [286, 124] on li "Replace Kitchen Faucet $135.79" at bounding box center [280, 129] width 70 height 18
type input "Replace Kitchen Faucet $135.79"
type textarea "Remove the existing kitchen faucet, prep the area and install a new kitchen fau…"
type input "135.79"
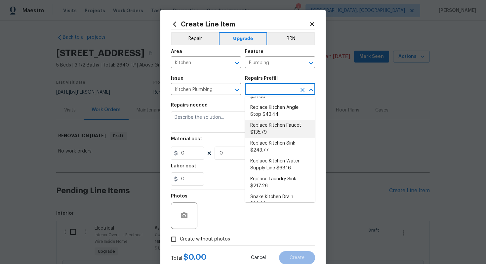
type input "1"
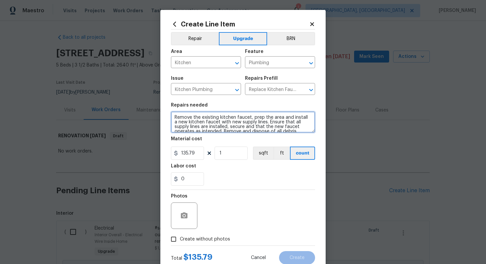
click at [172, 117] on textarea "Remove the existing kitchen faucet, prep the area and install a new kitchen fau…" at bounding box center [243, 121] width 144 height 21
type textarea "#sala - Remove the existing kitchen faucet, prep the area and install a new kit…"
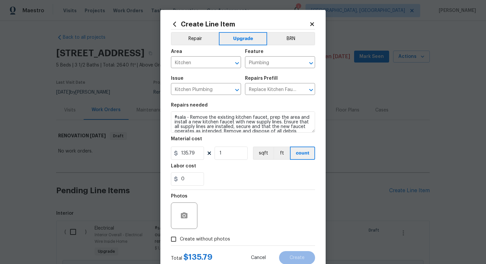
click at [202, 237] on span "Create without photos" at bounding box center [205, 239] width 50 height 7
click at [180, 237] on input "Create without photos" at bounding box center [173, 239] width 13 height 13
checkbox input "true"
click at [232, 229] on div "Reason*" at bounding box center [259, 211] width 112 height 43
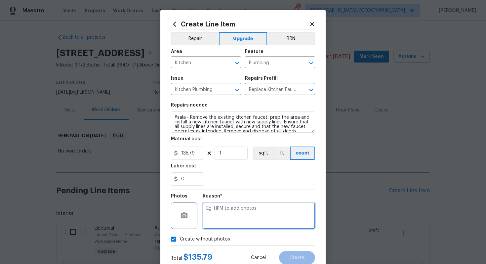
click at [231, 206] on textarea at bounding box center [259, 215] width 112 height 26
type textarea "n/a"
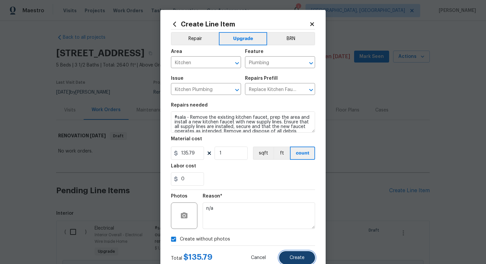
click at [305, 254] on button "Create" at bounding box center [297, 257] width 36 height 13
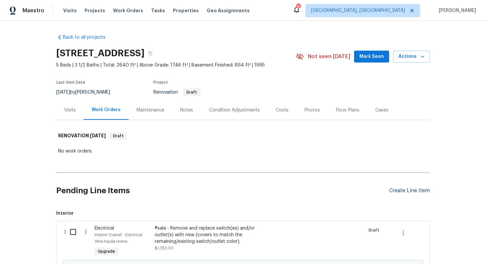
click at [415, 193] on div "Create Line Item" at bounding box center [409, 191] width 41 height 6
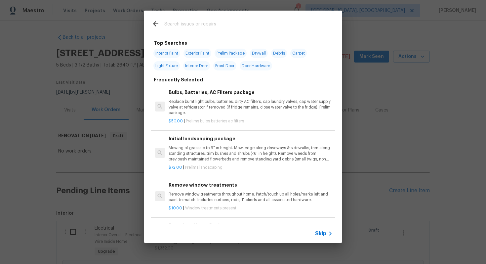
click at [323, 235] on span "Skip" at bounding box center [320, 233] width 11 height 7
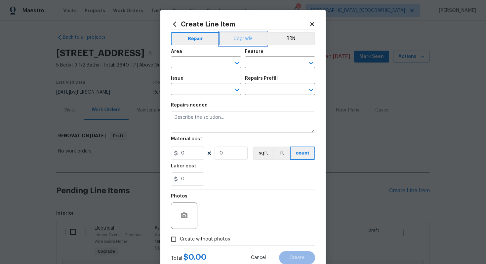
click at [238, 38] on button "Upgrade" at bounding box center [243, 38] width 47 height 13
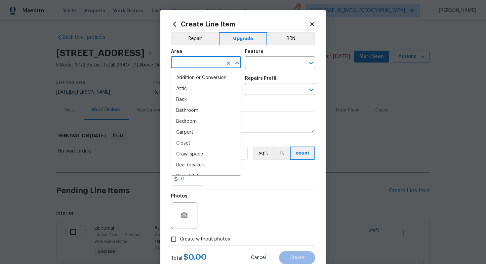
click at [200, 65] on input "text" at bounding box center [197, 63] width 52 height 10
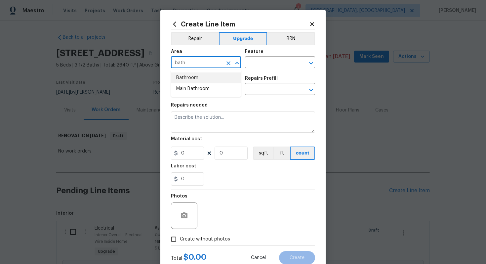
click at [201, 75] on li "Bathroom" at bounding box center [206, 77] width 70 height 11
type input "Bathroom"
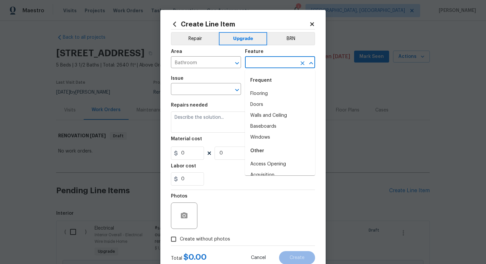
click at [264, 60] on input "text" at bounding box center [271, 63] width 52 height 10
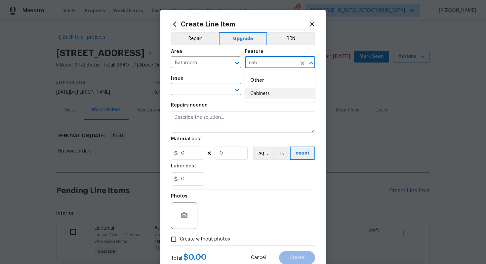
click at [269, 95] on li "Cabinets" at bounding box center [280, 93] width 70 height 11
type input "Cabinets"
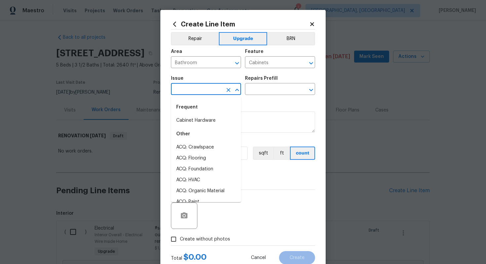
click at [210, 88] on input "text" at bounding box center [197, 90] width 52 height 10
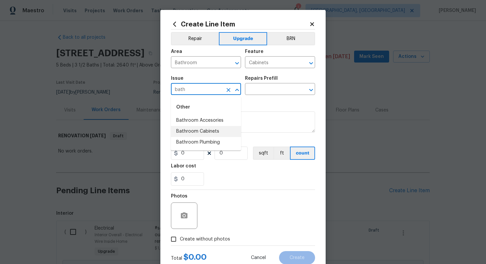
click at [217, 132] on li "Bathroom Cabinets" at bounding box center [206, 131] width 70 height 11
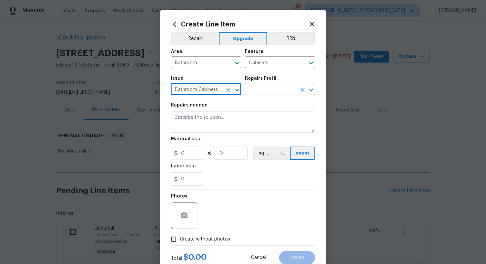
type input "Bathroom Cabinets"
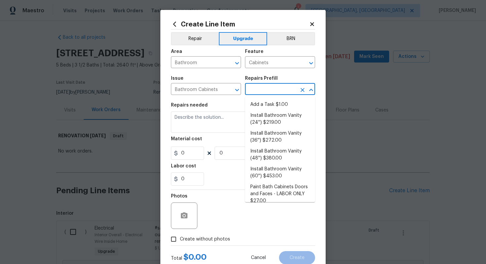
click at [257, 90] on input "text" at bounding box center [271, 90] width 52 height 10
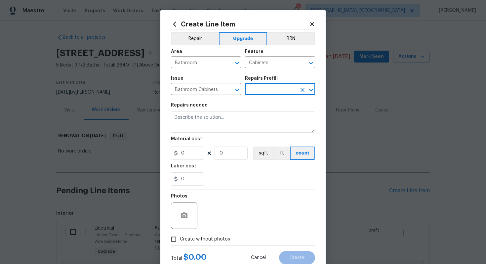
drag, startPoint x: 257, startPoint y: 90, endPoint x: 113, endPoint y: -28, distance: 186.5
click at [113, 0] on html "Maestro Visits Projects Work Orders Tasks Properties Geo Assignments 1 [GEOGRAP…" at bounding box center [243, 132] width 486 height 264
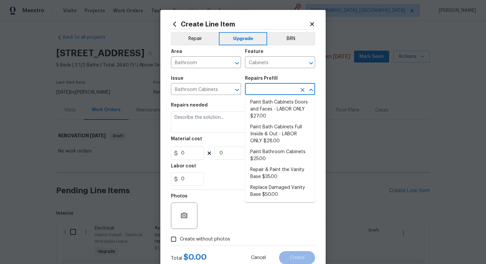
scroll to position [85, 0]
click at [270, 151] on li "Paint Bathroom Cabinets $25.00" at bounding box center [280, 155] width 70 height 18
type input "Paint Bathroom Cabinets $25.00"
type textarea "Prep, sand, mask and apply 2 coats of paint to the bathroom cabinet doors, inte…"
type input "25"
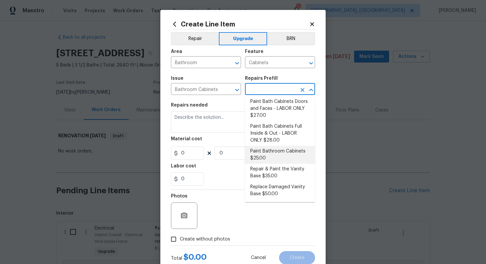
type input "1"
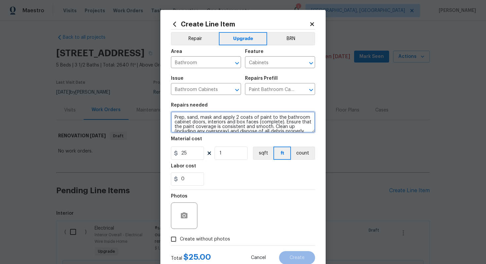
click at [173, 119] on textarea "Prep, sand, mask and apply 2 coats of paint to the bathroom cabinet doors, inte…" at bounding box center [243, 121] width 144 height 21
type textarea "#sala - Prep, sand, mask and apply 2 coats of paint to the bathroom cabinet doo…"
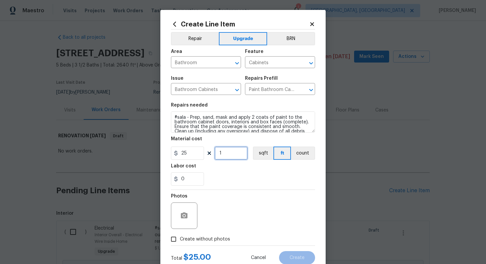
click at [236, 159] on input "1" at bounding box center [231, 153] width 33 height 13
type input "64"
click at [207, 238] on span "Create without photos" at bounding box center [205, 239] width 50 height 7
click at [180, 238] on input "Create without photos" at bounding box center [173, 239] width 13 height 13
checkbox input "true"
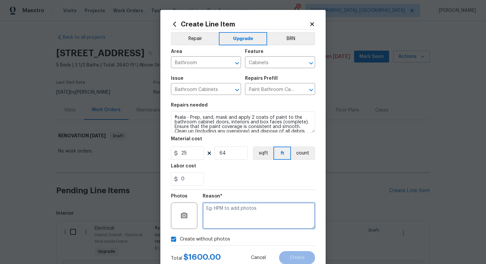
click at [225, 212] on textarea at bounding box center [259, 215] width 112 height 26
type textarea "n/a"
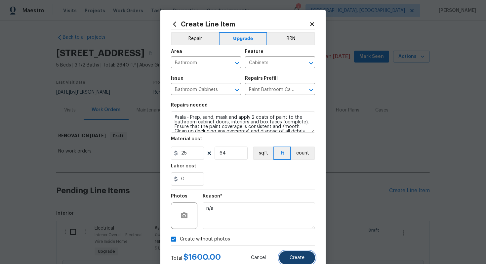
click at [293, 254] on button "Create" at bounding box center [297, 257] width 36 height 13
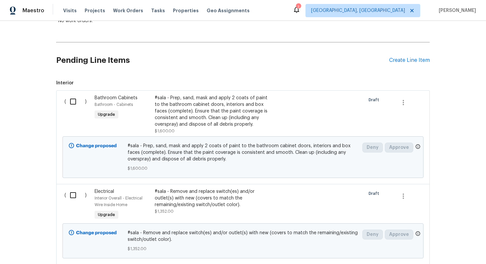
scroll to position [131, 0]
click at [126, 94] on div "Bathroom Cabinets" at bounding box center [123, 97] width 56 height 7
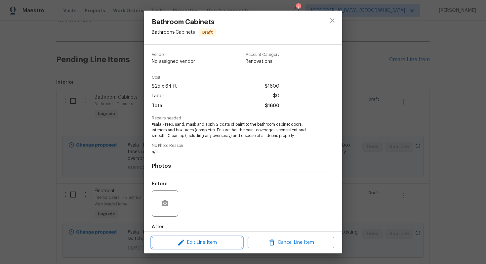
click at [209, 240] on span "Edit Line Item" at bounding box center [197, 243] width 87 height 8
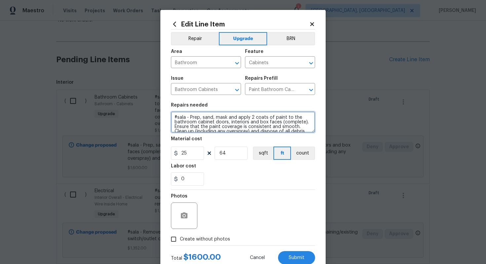
click at [190, 118] on textarea "#sala - Prep, sand, mask and apply 2 coats of paint to the bathroom cabinet doo…" at bounding box center [243, 121] width 144 height 21
paste textarea "4 secondary bathrooms"
type textarea "#sala - 4 secondary bathrooms - Prep, sand, mask and apply 2 coats of paint to …"
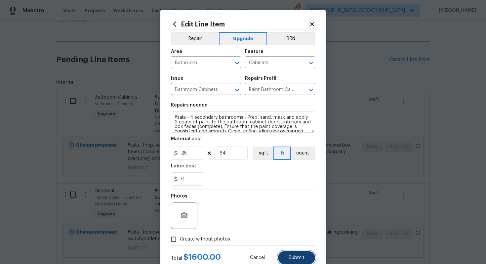
click at [299, 255] on button "Submit" at bounding box center [296, 257] width 37 height 13
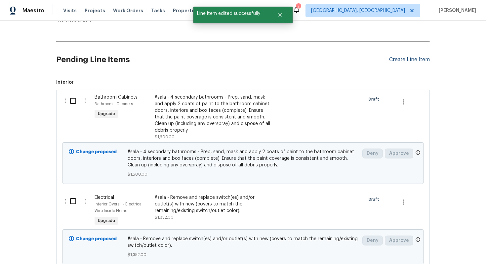
click at [400, 62] on div "Create Line Item" at bounding box center [409, 60] width 41 height 6
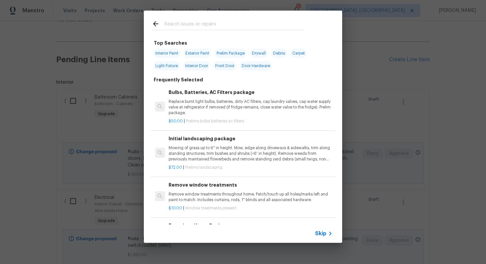
click at [320, 235] on span "Skip" at bounding box center [320, 233] width 11 height 7
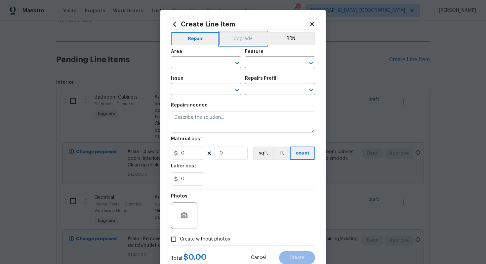
click at [239, 40] on button "Upgrade" at bounding box center [243, 38] width 47 height 13
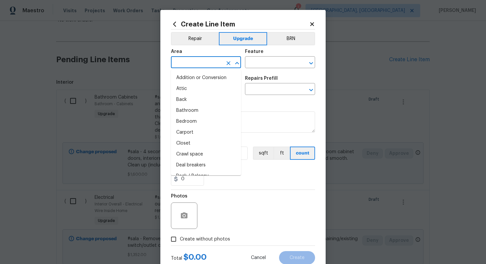
click at [190, 65] on input "text" at bounding box center [197, 63] width 52 height 10
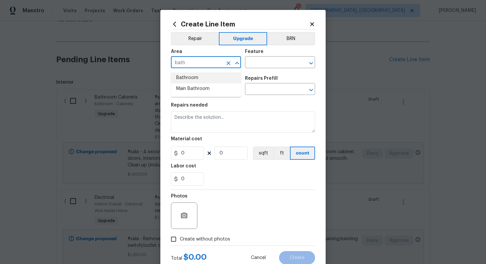
click at [197, 74] on li "Bathroom" at bounding box center [206, 77] width 70 height 11
type input "Bathroom"
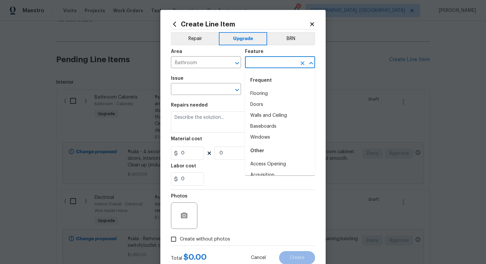
click at [270, 61] on input "text" at bounding box center [271, 63] width 52 height 10
type input "b"
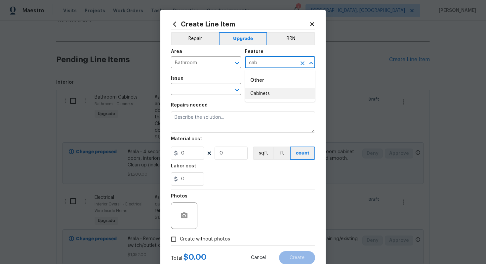
click at [271, 89] on li "Cabinets" at bounding box center [280, 93] width 70 height 11
type input "Cabinets"
click at [209, 87] on input "text" at bounding box center [197, 90] width 52 height 10
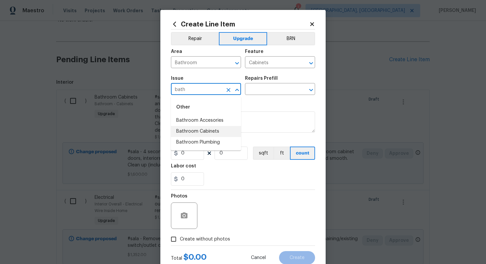
click at [207, 132] on li "Bathroom Cabinets" at bounding box center [206, 131] width 70 height 11
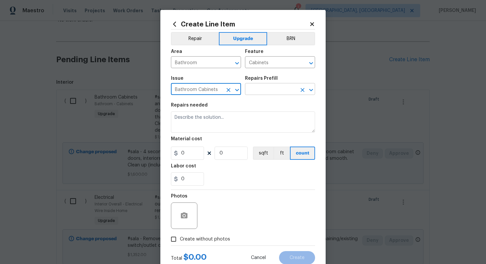
type input "Bathroom Cabinets"
click at [275, 85] on input "text" at bounding box center [271, 90] width 52 height 10
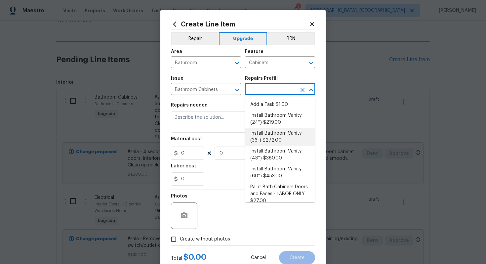
scroll to position [85, 0]
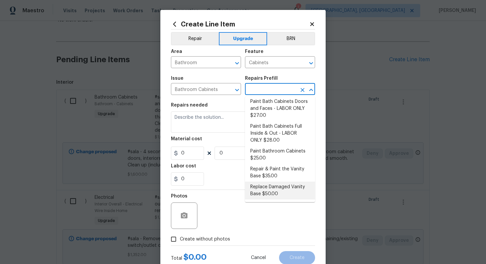
click at [288, 197] on li "Replace Damaged Vanity Base $50.00" at bounding box center [280, 191] width 70 height 18
type input "Replace Damaged Vanity Base $50.00"
type textarea "Remove the existing/damage cabinet base and replace with new. Ensure that the n…"
type input "50"
type input "1"
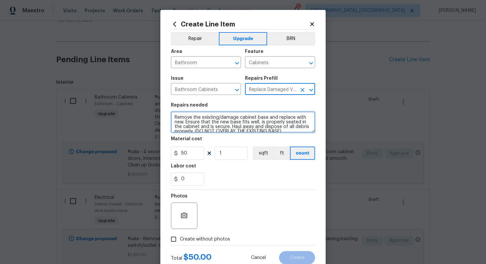
click at [173, 114] on textarea "Remove the existing/damage cabinet base and replace with new. Ensure that the n…" at bounding box center [243, 121] width 144 height 21
type textarea "#sala - Remove the existing/damage cabinet base and replace with new. Ensure th…"
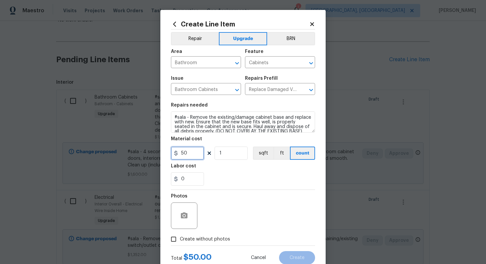
click at [195, 150] on input "50" at bounding box center [187, 153] width 33 height 13
type input "65"
type input "5"
click at [203, 239] on span "Create without photos" at bounding box center [205, 239] width 50 height 7
click at [180, 239] on input "Create without photos" at bounding box center [173, 239] width 13 height 13
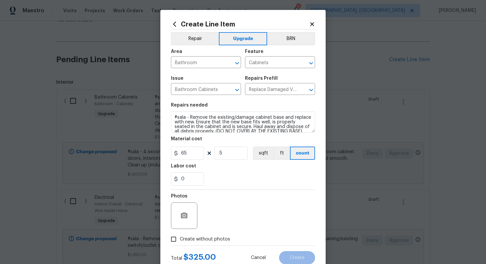
checkbox input "true"
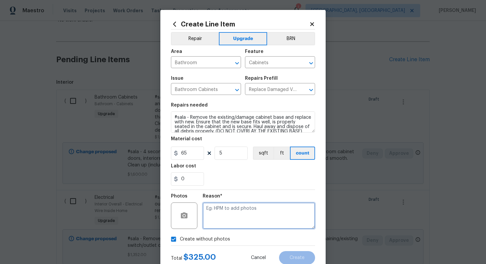
click at [243, 209] on textarea at bounding box center [259, 215] width 112 height 26
type textarea "n/a"
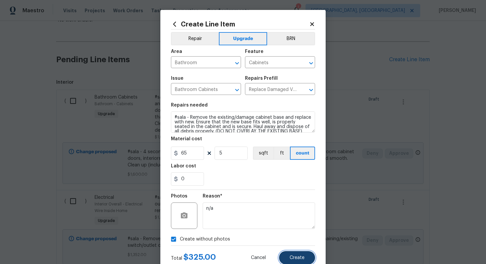
click at [299, 257] on span "Create" at bounding box center [297, 257] width 15 height 5
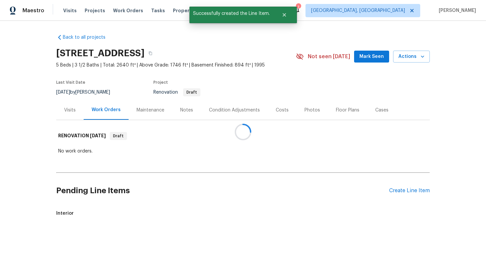
scroll to position [0, 0]
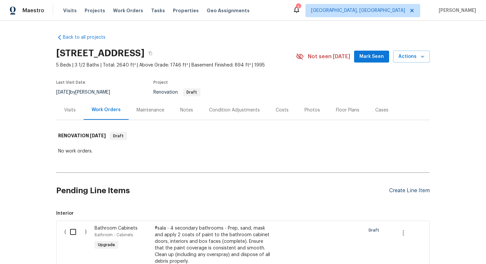
click at [402, 194] on div "Create Line Item" at bounding box center [409, 191] width 41 height 6
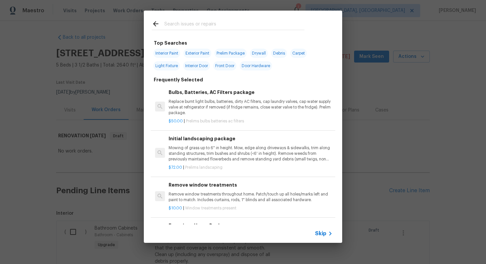
click at [325, 234] on span "Skip" at bounding box center [320, 233] width 11 height 7
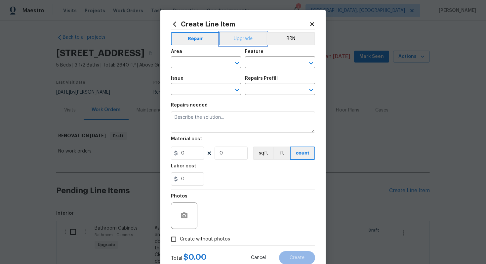
click at [236, 41] on button "Upgrade" at bounding box center [243, 38] width 47 height 13
click at [192, 63] on input "text" at bounding box center [197, 63] width 52 height 10
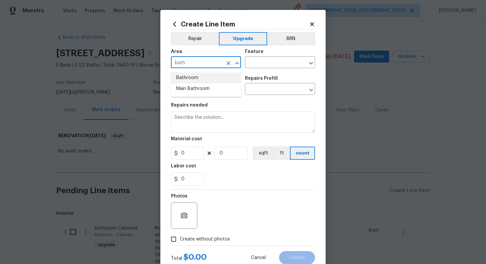
click at [193, 78] on li "Bathroom" at bounding box center [206, 77] width 70 height 11
type input "Bathroom"
click at [311, 22] on icon at bounding box center [312, 24] width 6 height 6
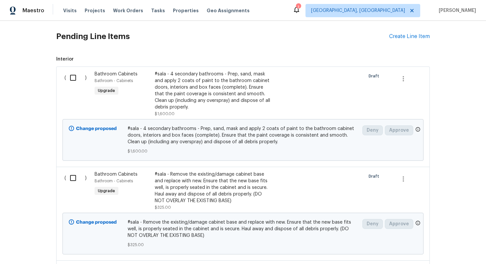
scroll to position [162, 0]
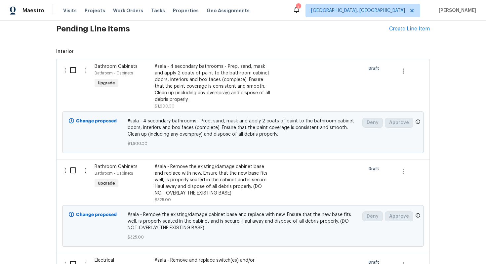
click at [131, 166] on span "Bathroom Cabinets" at bounding box center [116, 166] width 43 height 5
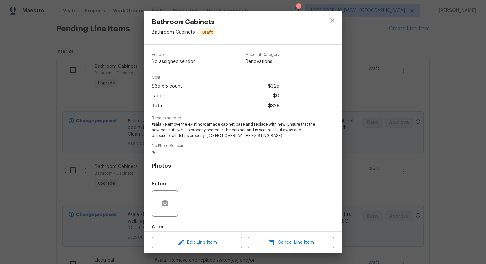
click at [198, 249] on div "Edit Line Item Cancel Line Item" at bounding box center [243, 243] width 199 height 22
click at [197, 240] on span "Edit Line Item" at bounding box center [197, 243] width 87 height 8
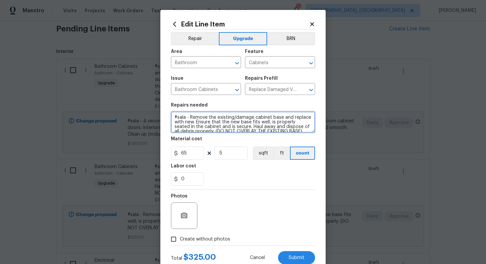
click at [190, 118] on textarea "#sala - Remove the existing/damage cabinet base and replace with new. Ensure th…" at bounding box center [243, 121] width 144 height 21
paste textarea "4 secondary bathrooms"
type textarea "#sala - 4 secondary bathrooms - Remove the existing/damage cabinet base and rep…"
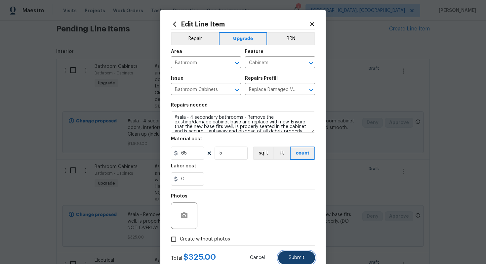
click at [298, 259] on span "Submit" at bounding box center [297, 257] width 16 height 5
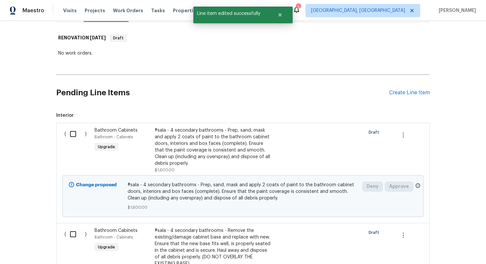
scroll to position [93, 0]
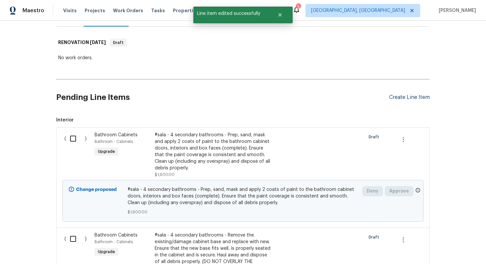
click at [405, 99] on div "Create Line Item" at bounding box center [409, 97] width 41 height 6
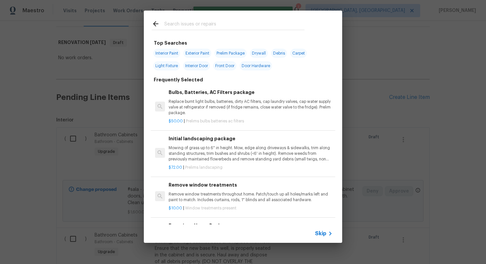
click at [323, 229] on div "Skip" at bounding box center [243, 233] width 199 height 19
click at [326, 230] on span "Skip" at bounding box center [320, 233] width 11 height 7
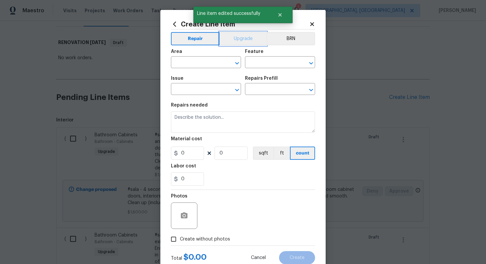
click at [247, 41] on button "Upgrade" at bounding box center [243, 38] width 47 height 13
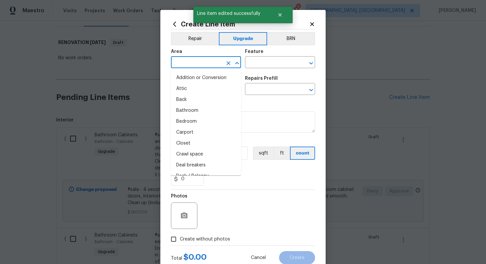
click at [195, 65] on input "text" at bounding box center [197, 63] width 52 height 10
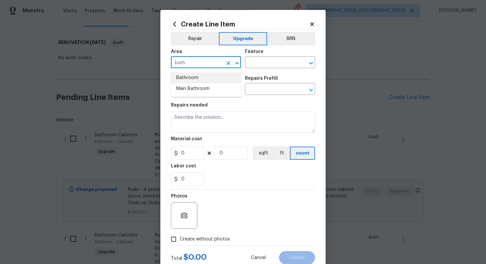
click at [196, 75] on li "Bathroom" at bounding box center [206, 77] width 70 height 11
type input "Bathroom"
click at [277, 67] on input "text" at bounding box center [271, 63] width 52 height 10
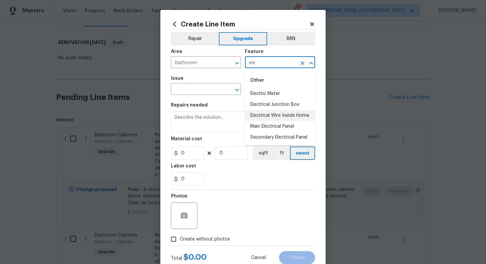
click at [283, 111] on li "Electrical Wire Inside Home" at bounding box center [280, 115] width 70 height 11
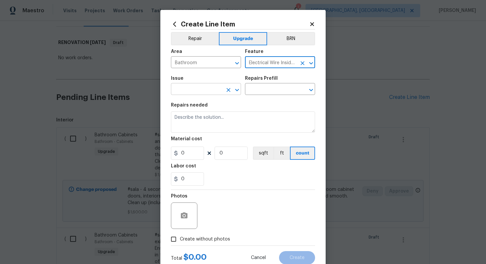
type input "Electrical Wire Inside Home"
click at [196, 93] on input "text" at bounding box center [197, 90] width 52 height 10
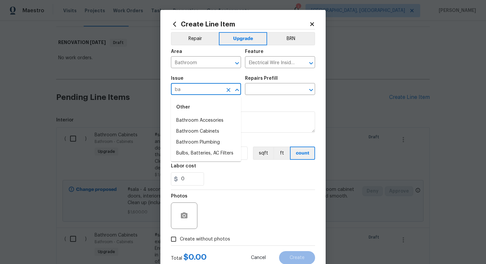
type input "b"
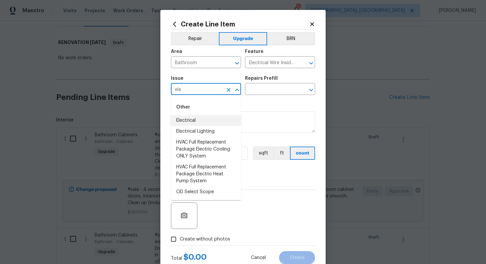
click at [190, 121] on li "Electrical" at bounding box center [206, 120] width 70 height 11
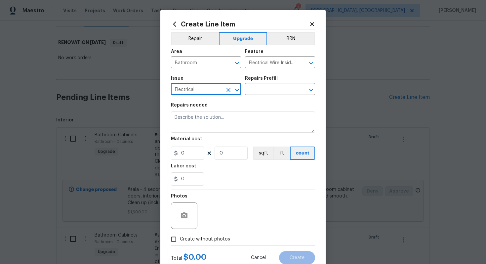
type input "Electrical"
click at [263, 83] on div "Repairs Prefill" at bounding box center [280, 80] width 70 height 9
click at [263, 89] on input "text" at bounding box center [271, 90] width 52 height 10
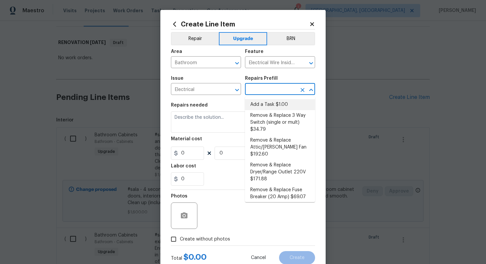
click at [263, 104] on li "Add a Task $1.00" at bounding box center [280, 104] width 70 height 11
type input "Add a Task $1.00"
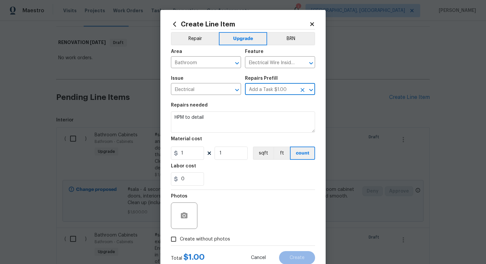
type textarea "HPM to detail"
type input "1"
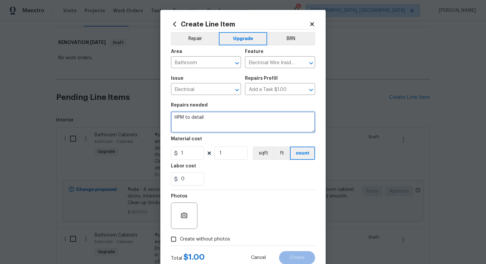
click at [238, 119] on textarea "HPM to detail" at bounding box center [243, 121] width 144 height 21
paste textarea "Replace some lights"
paste textarea "HPM's discretion"
type textarea "#sala - Replace some lights - HPM's discretion"
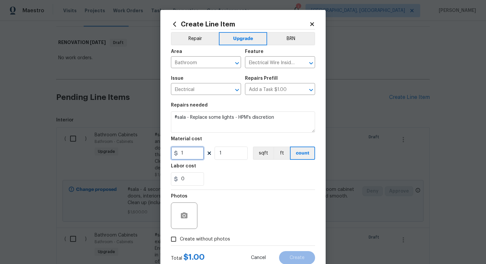
click at [194, 154] on input "1" at bounding box center [187, 153] width 33 height 13
type input "800"
click at [216, 237] on span "Create without photos" at bounding box center [205, 239] width 50 height 7
click at [180, 237] on input "Create without photos" at bounding box center [173, 239] width 13 height 13
checkbox input "true"
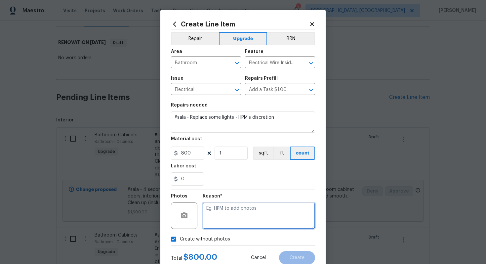
click at [220, 221] on textarea at bounding box center [259, 215] width 112 height 26
type textarea "n/a"
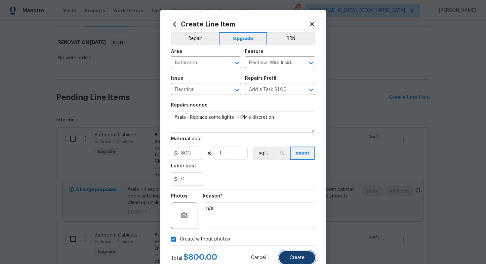
click at [306, 259] on button "Create" at bounding box center [297, 257] width 36 height 13
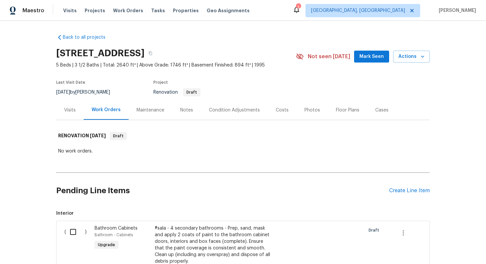
scroll to position [2, 0]
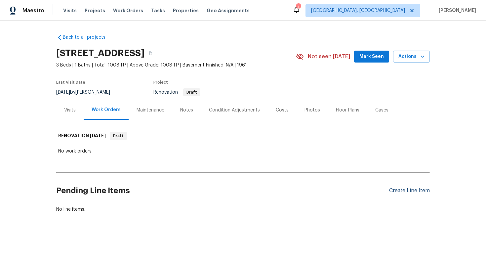
click at [415, 188] on div "Create Line Item" at bounding box center [409, 191] width 41 height 6
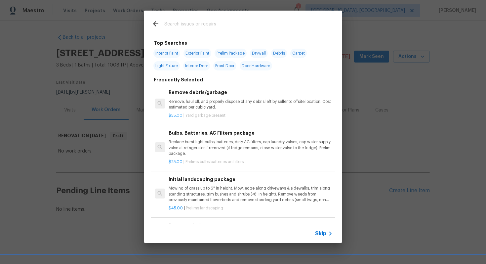
click at [321, 233] on span "Skip" at bounding box center [320, 233] width 11 height 7
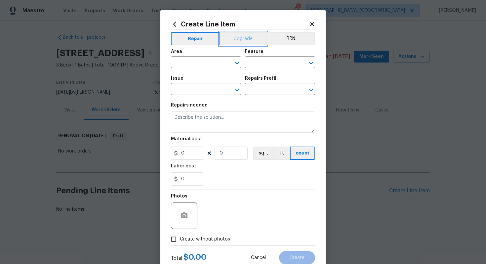
click at [245, 44] on button "Upgrade" at bounding box center [243, 38] width 47 height 13
click at [188, 63] on input "text" at bounding box center [197, 63] width 52 height 10
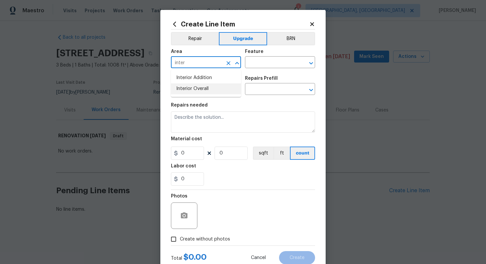
click at [201, 92] on li "Interior Overall" at bounding box center [206, 88] width 70 height 11
type input "Interior Overall"
click at [275, 62] on input "text" at bounding box center [271, 63] width 52 height 10
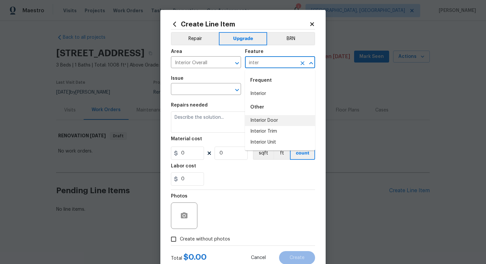
click at [269, 119] on li "Interior Door" at bounding box center [280, 120] width 70 height 11
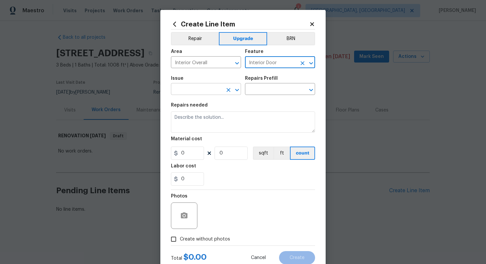
type input "Interior Door"
click at [186, 91] on input "text" at bounding box center [197, 90] width 52 height 10
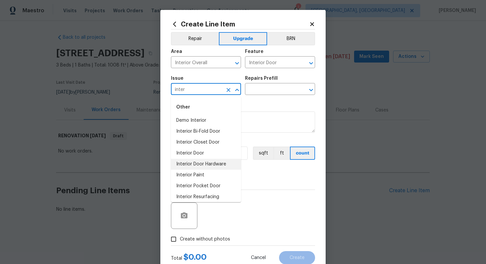
click at [211, 165] on li "Interior Door Hardware" at bounding box center [206, 164] width 70 height 11
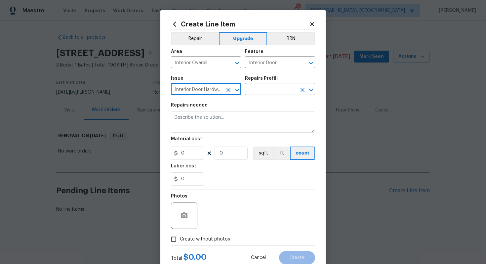
type input "Interior Door Hardware"
click at [267, 85] on input "text" at bounding box center [271, 90] width 52 height 10
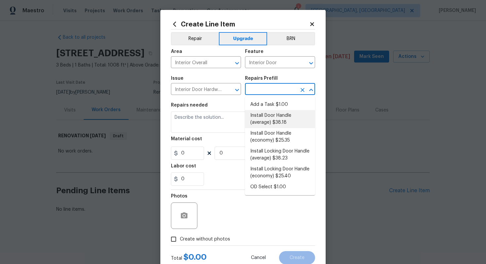
click at [265, 117] on li "Install Door Handle (average) $38.18" at bounding box center [280, 119] width 70 height 18
type input "Install Door Handle (average) $38.18"
type textarea "Remove the existing interior door handle (if present). Install a new (average) …"
type input "38.18"
type input "1"
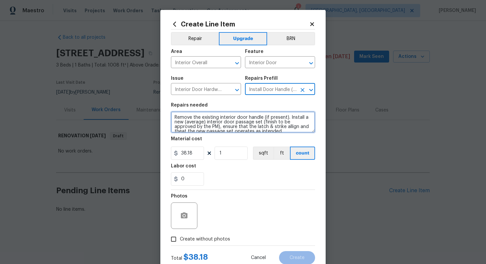
click at [172, 118] on textarea "Remove the existing interior door handle (if present). Install a new (average) …" at bounding box center [243, 121] width 144 height 21
type textarea "#sala - Remove the existing interior door handle (if present). Install a new (a…"
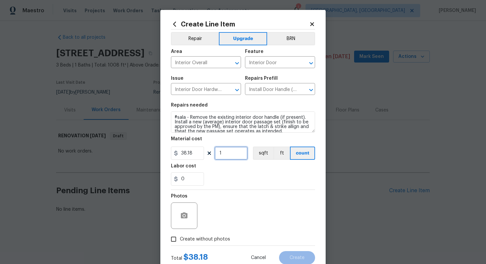
click at [237, 155] on input "1" at bounding box center [231, 153] width 33 height 13
type input "15"
click at [212, 243] on span "Create without photos" at bounding box center [205, 239] width 50 height 7
click at [180, 243] on input "Create without photos" at bounding box center [173, 239] width 13 height 13
checkbox input "true"
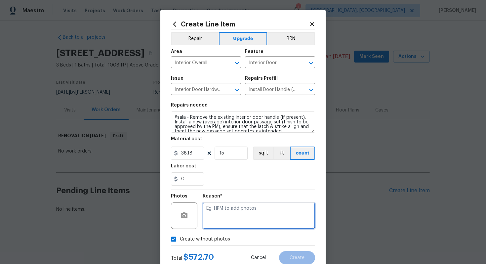
click at [225, 210] on textarea at bounding box center [259, 215] width 112 height 26
type textarea "n/a"
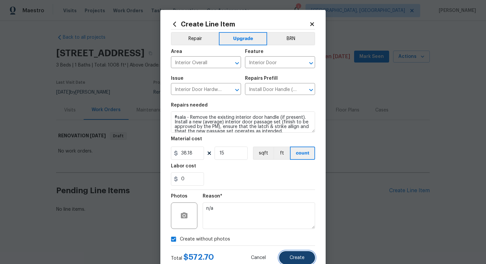
click at [292, 254] on button "Create" at bounding box center [297, 257] width 36 height 13
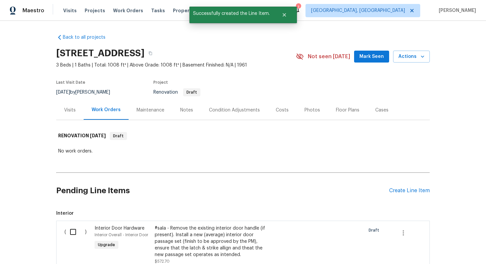
scroll to position [96, 0]
